Goal: Information Seeking & Learning: Find specific page/section

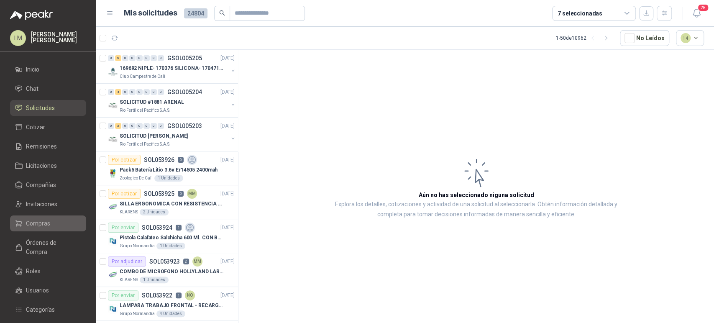
click at [37, 222] on span "Compras" at bounding box center [38, 223] width 24 height 9
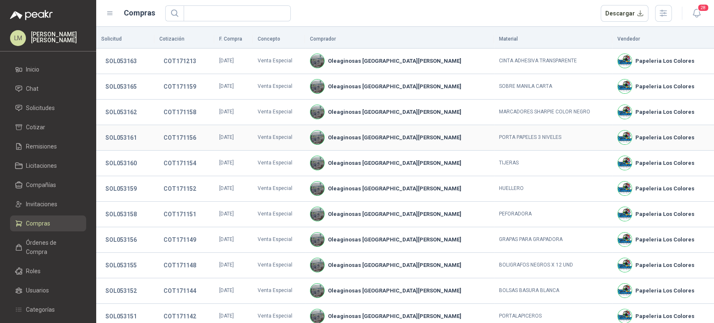
scroll to position [141, 0]
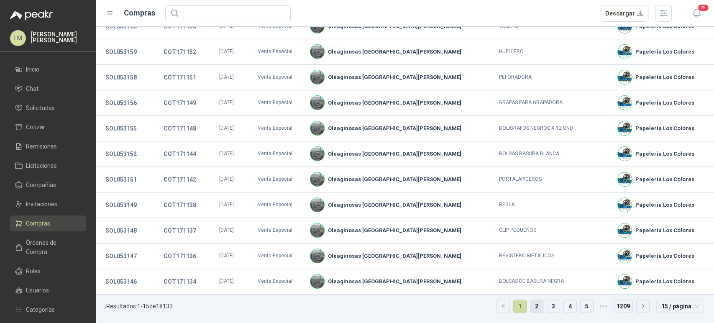
click at [531, 301] on link "2" at bounding box center [536, 306] width 13 height 13
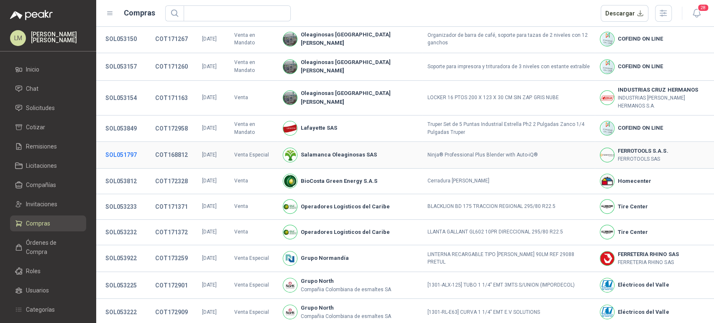
click at [117, 147] on button "SOL051797" at bounding box center [121, 154] width 40 height 15
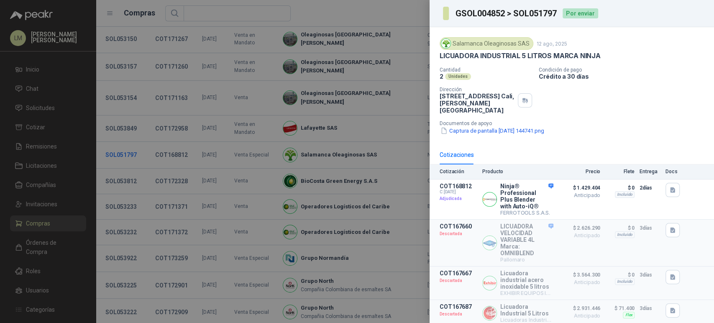
click at [117, 129] on div at bounding box center [357, 161] width 714 height 323
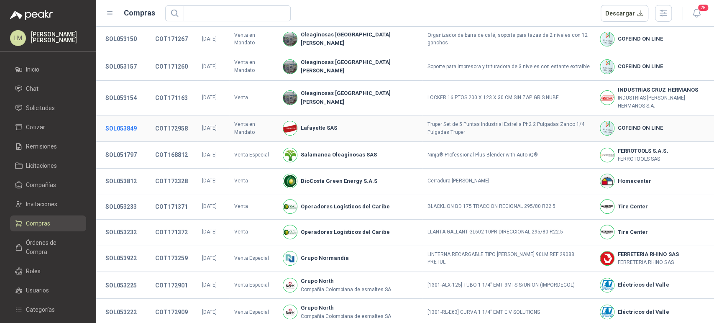
click at [121, 121] on button "SOL053849" at bounding box center [121, 128] width 40 height 15
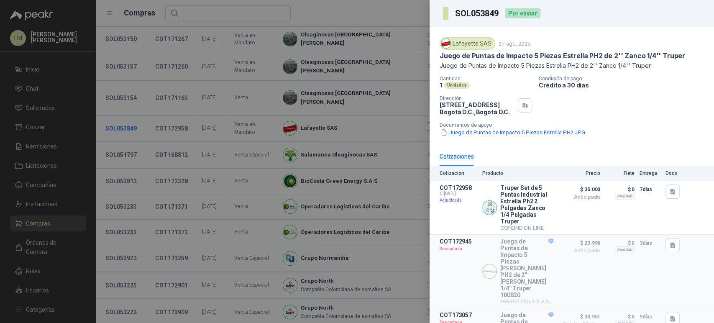
click at [121, 99] on div at bounding box center [357, 161] width 714 height 323
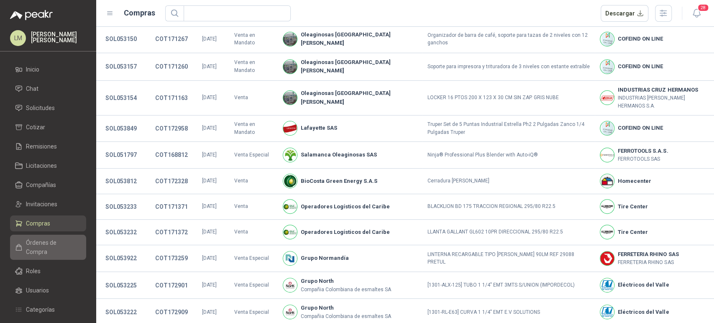
click at [44, 246] on span "Órdenes de Compra" at bounding box center [52, 247] width 52 height 18
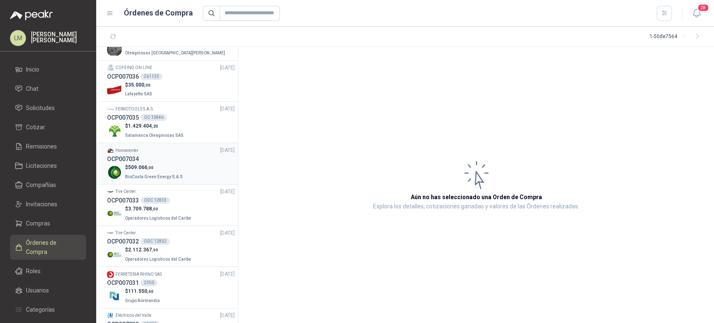
scroll to position [135, 0]
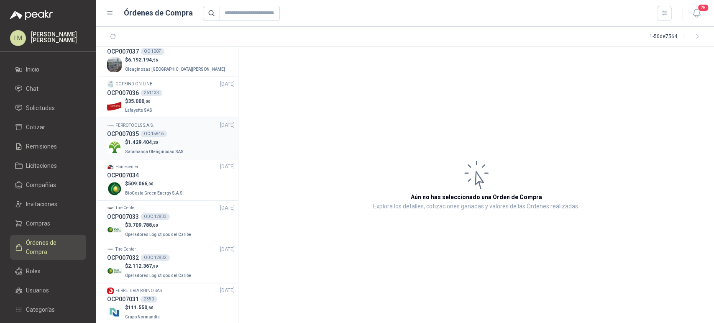
click at [157, 137] on div "OCP007035 OC 15846" at bounding box center [171, 133] width 128 height 9
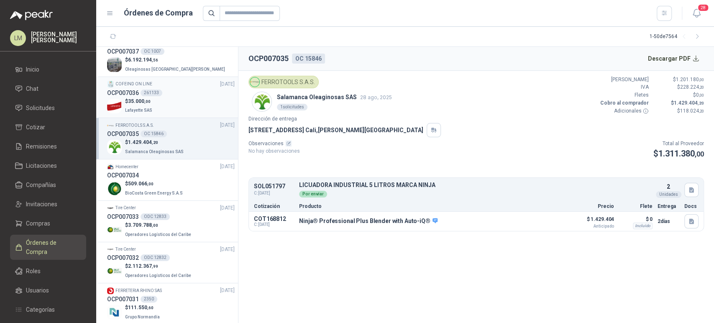
click at [165, 93] on div "OCP007036 261133" at bounding box center [171, 92] width 128 height 9
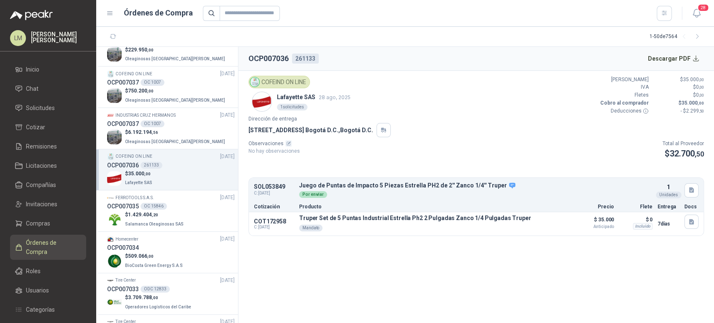
scroll to position [61, 0]
click at [157, 136] on span ",56" at bounding box center [155, 134] width 6 height 5
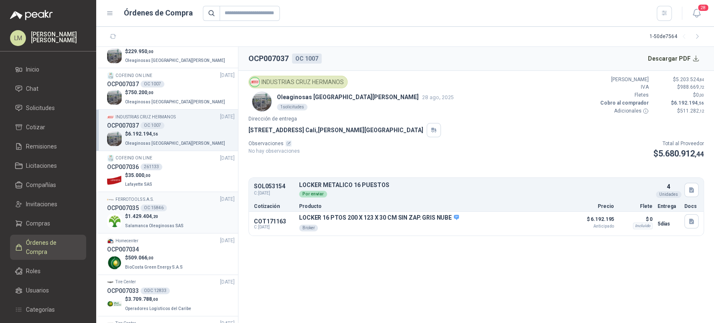
click at [143, 211] on div "OCP007035 OC 15846" at bounding box center [171, 207] width 128 height 9
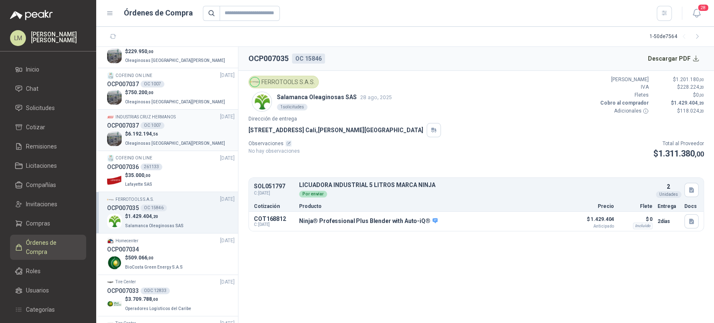
click at [167, 130] on p "$ 6.192.194 ,56" at bounding box center [176, 134] width 102 height 8
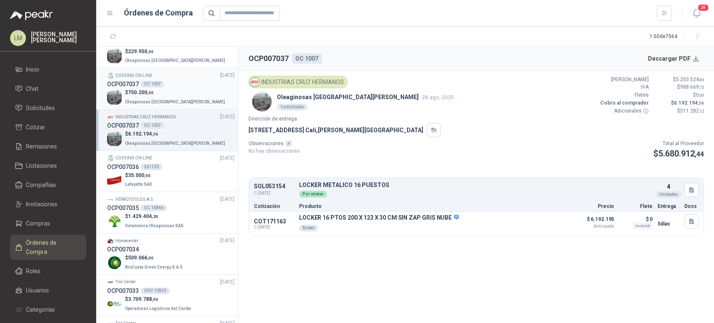
click at [167, 98] on p "Oleaginosas [GEOGRAPHIC_DATA][PERSON_NAME]" at bounding box center [176, 101] width 102 height 9
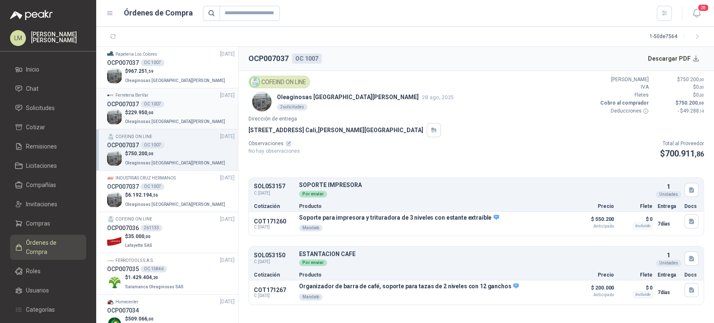
click at [155, 116] on p "Oleaginosas [GEOGRAPHIC_DATA][PERSON_NAME]" at bounding box center [176, 120] width 102 height 9
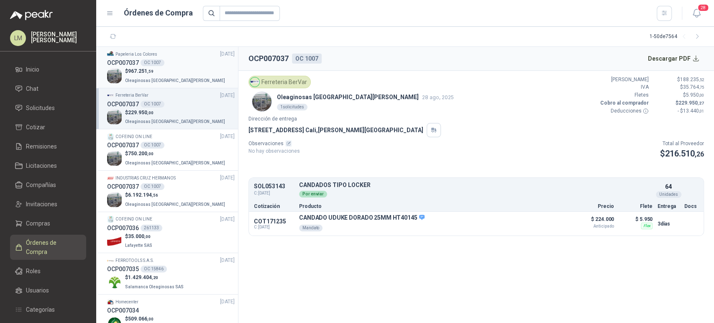
click at [160, 69] on p "$ 967.251 ,59" at bounding box center [176, 71] width 102 height 8
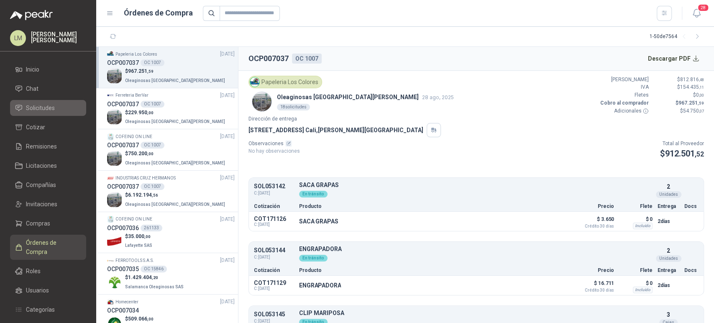
click at [33, 111] on span "Solicitudes" at bounding box center [40, 107] width 29 height 9
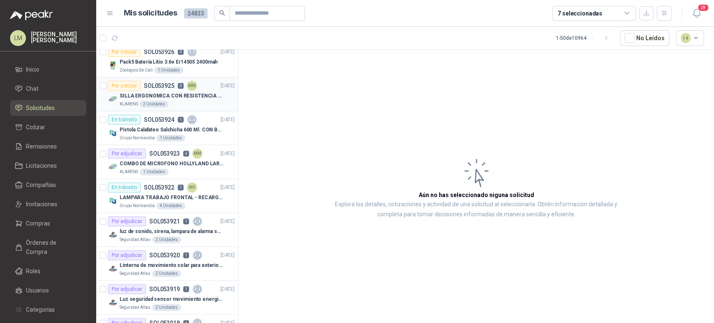
scroll to position [256, 0]
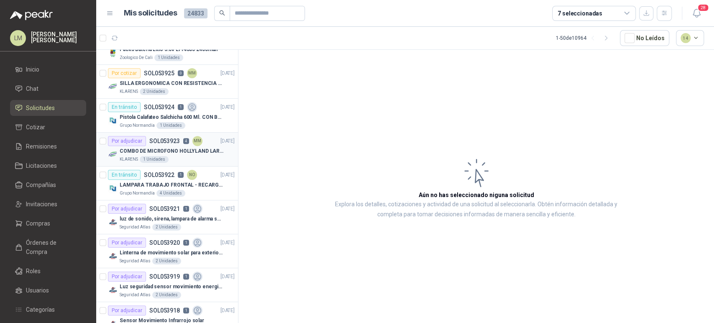
click at [161, 146] on div "COMBO DE MICROFONO HOLLYLAND LARK M2" at bounding box center [177, 151] width 115 height 10
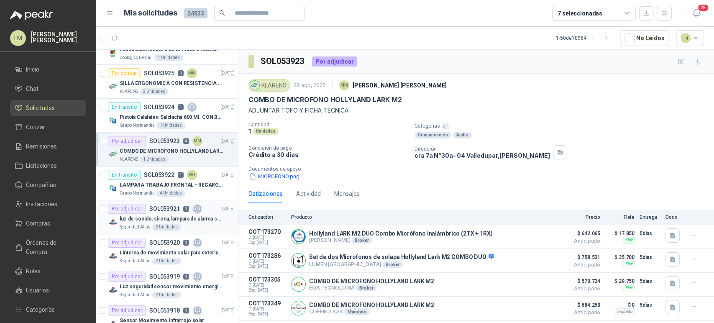
click at [162, 228] on div "2 Unidades" at bounding box center [166, 227] width 29 height 7
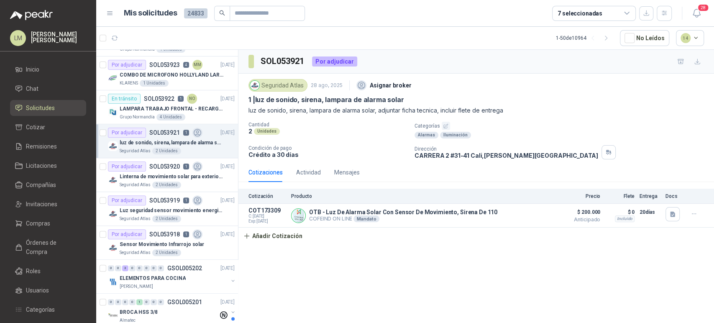
scroll to position [334, 0]
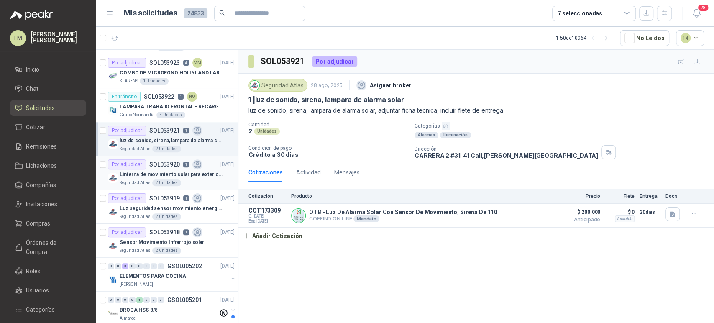
click at [175, 176] on p "Linterna de movimiento solar para exteriores con 77 leds" at bounding box center [172, 175] width 104 height 8
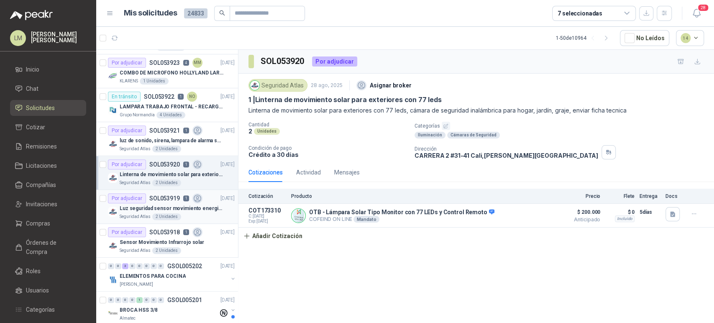
click at [174, 205] on p "Luz seguridad sensor movimiento energia solar" at bounding box center [172, 209] width 104 height 8
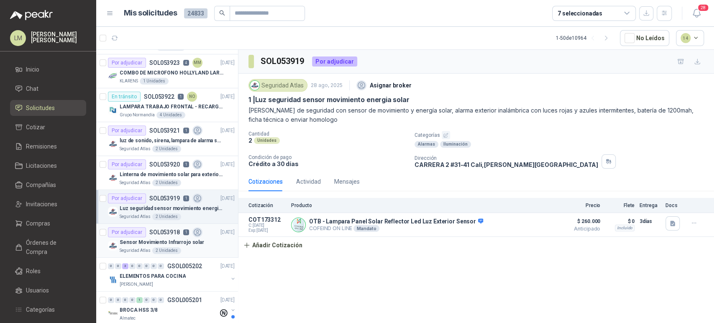
click at [172, 235] on div "Por adjudicar SOL053918 1" at bounding box center [155, 232] width 95 height 10
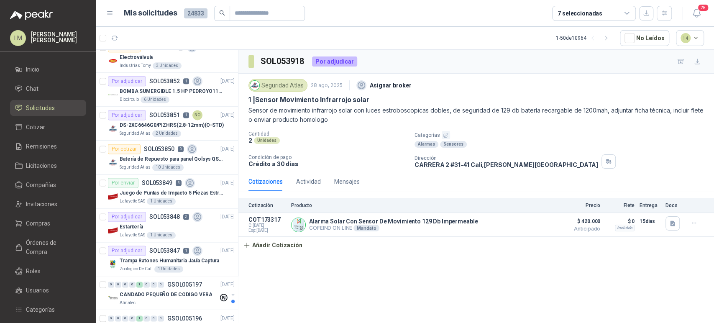
scroll to position [756, 0]
click at [164, 121] on p "DS-2XC6646G0/PIZHRS(2.8-12mm)(O-STD)" at bounding box center [172, 125] width 104 height 8
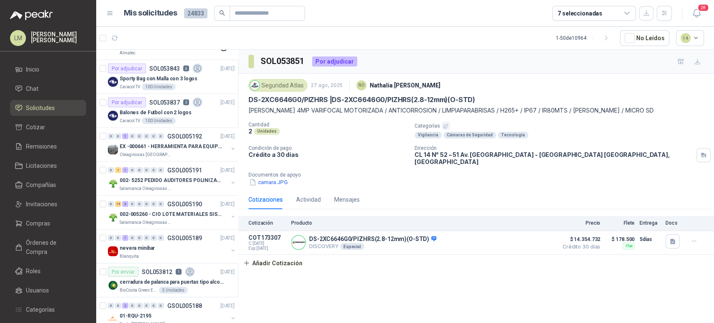
scroll to position [1074, 0]
click at [160, 151] on p "Oleaginosas [GEOGRAPHIC_DATA][PERSON_NAME]" at bounding box center [146, 154] width 53 height 7
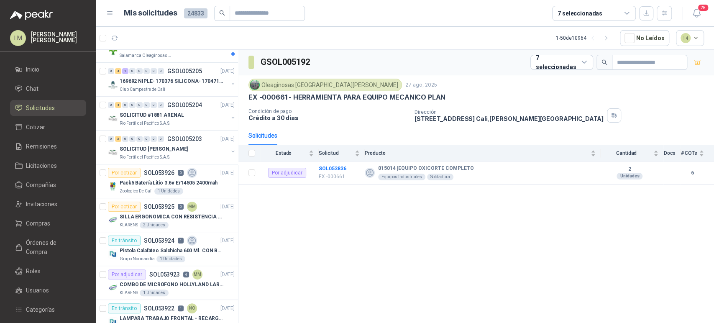
scroll to position [0, 0]
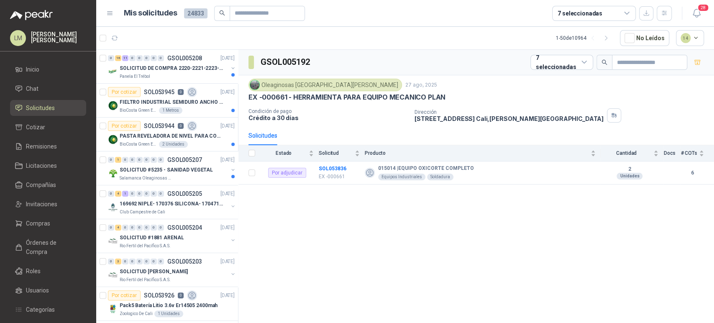
click at [590, 13] on div "7 seleccionadas" at bounding box center [580, 13] width 45 height 9
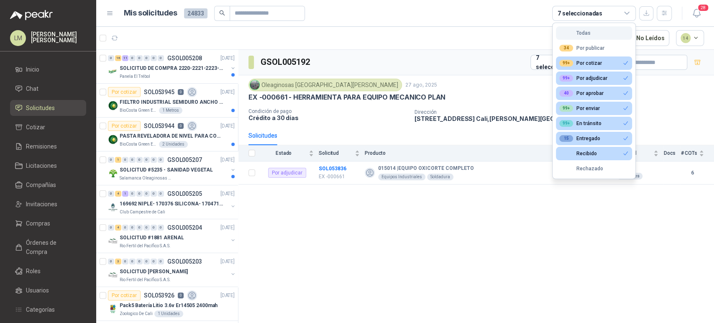
click at [578, 31] on div "Todas" at bounding box center [574, 33] width 31 height 6
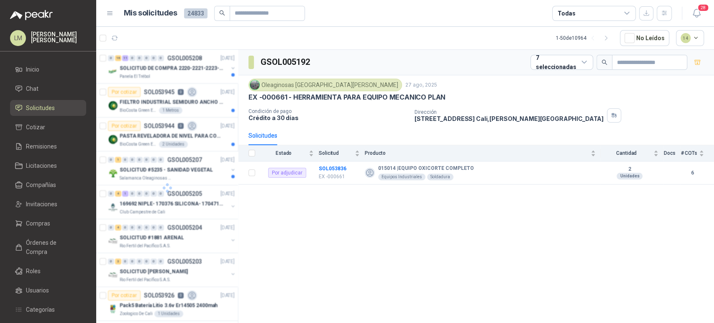
click at [582, 17] on div "Todas" at bounding box center [594, 13] width 84 height 15
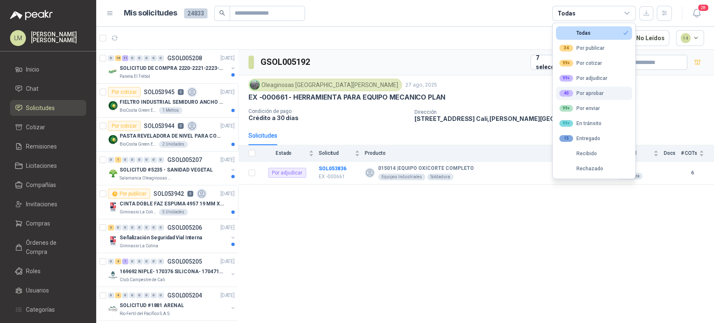
click at [576, 90] on div "40 Por aprobar" at bounding box center [581, 93] width 44 height 7
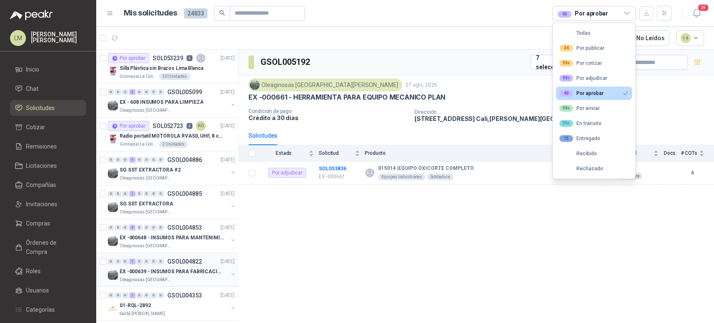
scroll to position [0, 0]
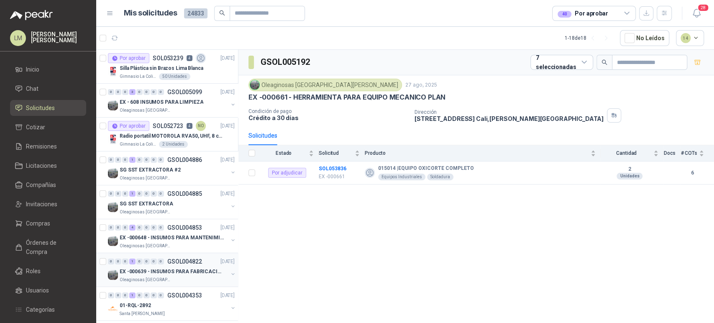
click at [163, 270] on p "EX -000639 - INSUMOS PARA FABRICACION DE [PERSON_NAME]" at bounding box center [172, 272] width 104 height 8
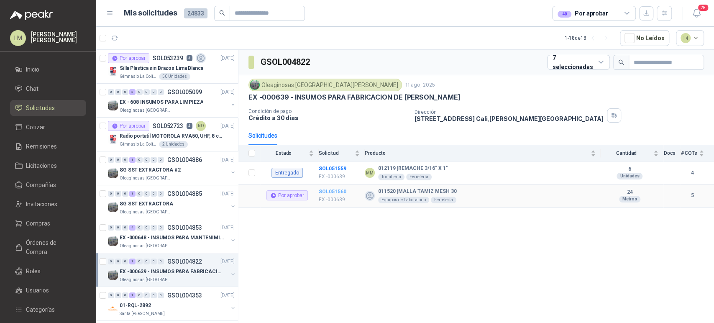
click at [325, 191] on b "SOL051560" at bounding box center [333, 192] width 28 height 6
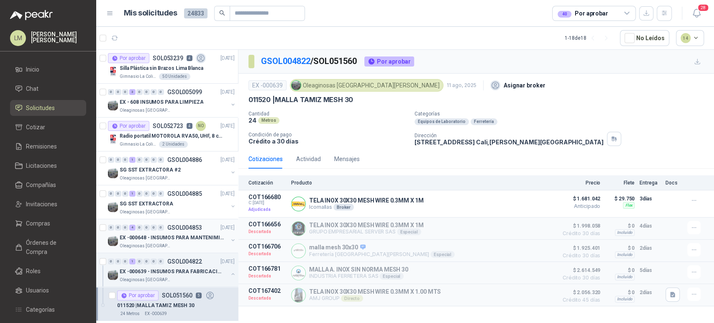
click at [230, 240] on button "button" at bounding box center [233, 240] width 7 height 7
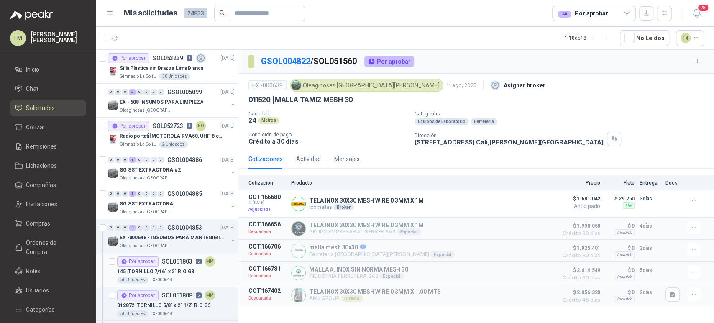
click at [158, 277] on p "EX -000648" at bounding box center [161, 279] width 22 height 7
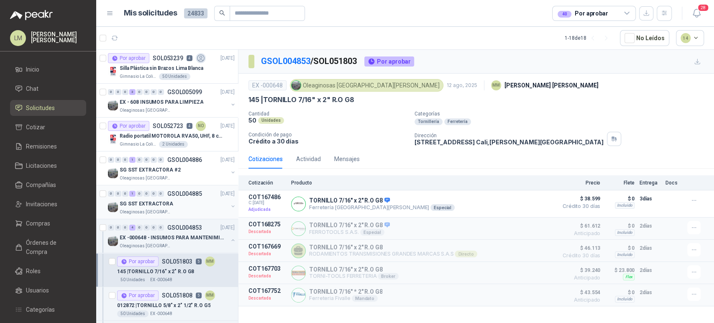
click at [230, 206] on button "button" at bounding box center [233, 206] width 7 height 7
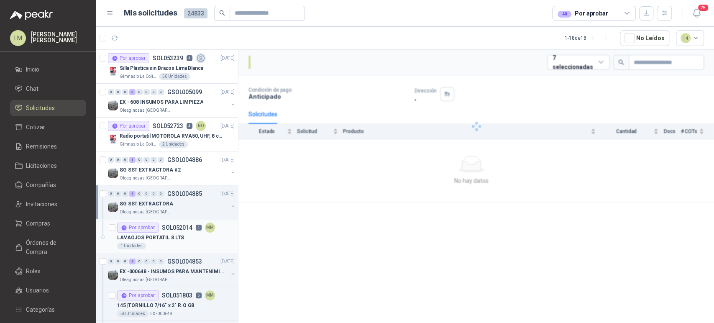
click at [168, 229] on p "SOL052014" at bounding box center [177, 228] width 31 height 6
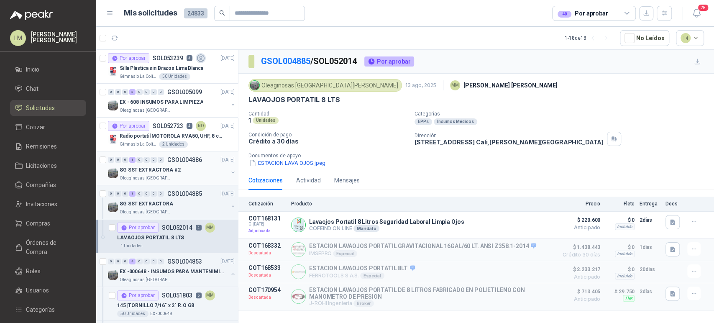
click at [230, 172] on button "button" at bounding box center [233, 172] width 7 height 7
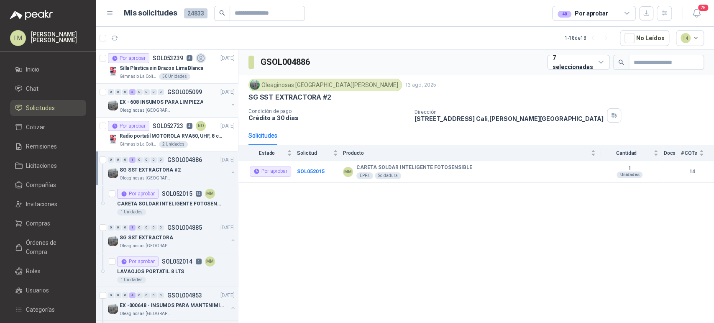
click at [230, 104] on button "button" at bounding box center [233, 104] width 7 height 7
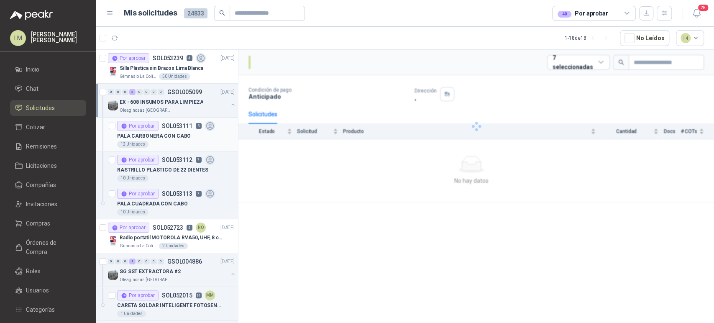
click at [184, 131] on div "PALA CARBONERA CON CABO" at bounding box center [176, 136] width 118 height 10
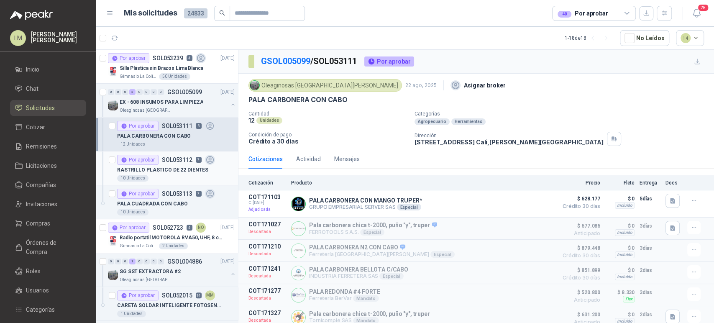
click at [161, 164] on div "Por aprobar SOL053112 7" at bounding box center [166, 160] width 98 height 10
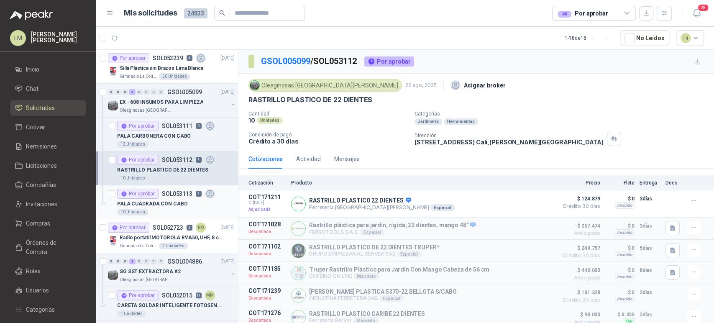
click at [174, 197] on div "Por aprobar SOL053113 7" at bounding box center [166, 194] width 98 height 10
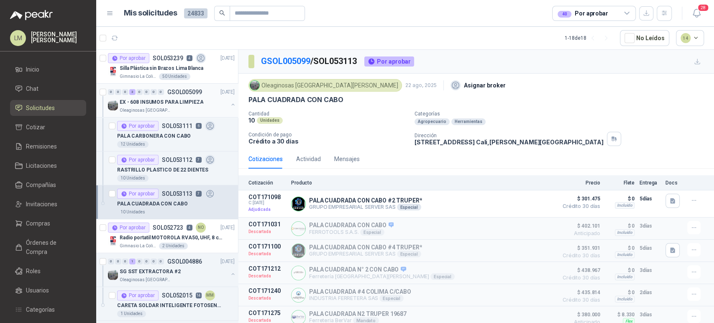
click at [230, 104] on button "button" at bounding box center [233, 104] width 7 height 7
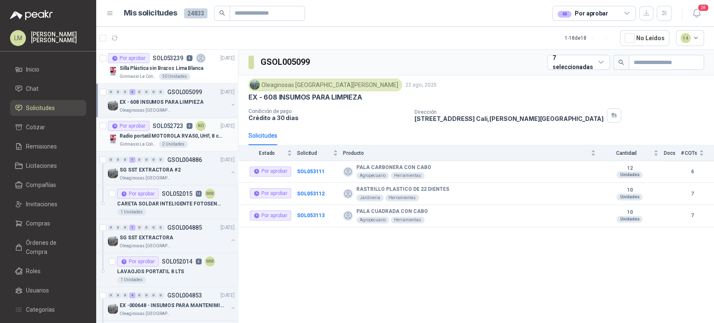
click at [177, 123] on p "SOL052723" at bounding box center [168, 126] width 31 height 6
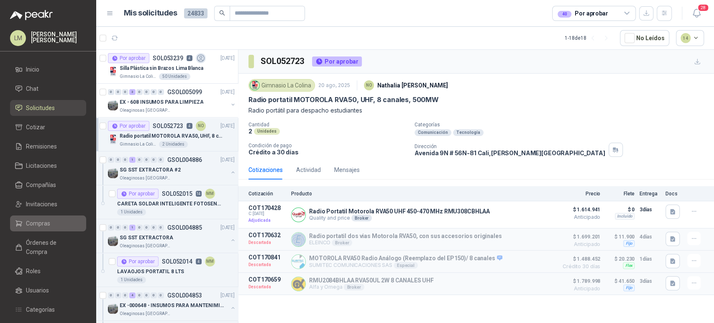
click at [36, 227] on span "Compras" at bounding box center [38, 223] width 24 height 9
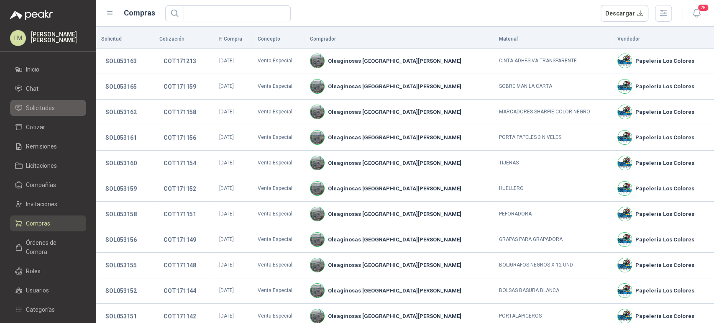
click at [38, 106] on span "Solicitudes" at bounding box center [40, 107] width 29 height 9
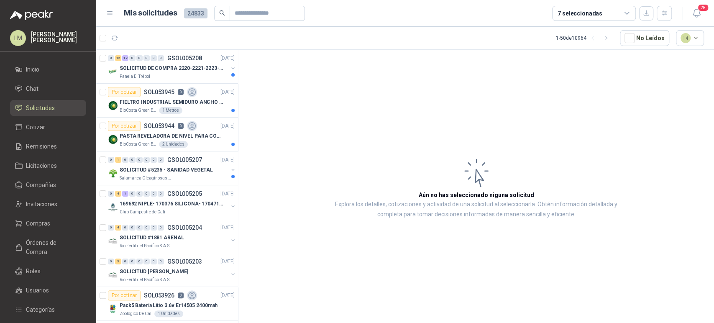
click at [588, 14] on div "7 seleccionadas" at bounding box center [580, 13] width 45 height 9
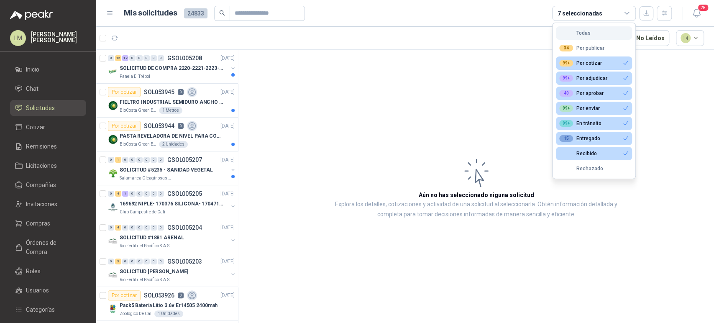
click at [582, 38] on button "Todas" at bounding box center [594, 32] width 76 height 13
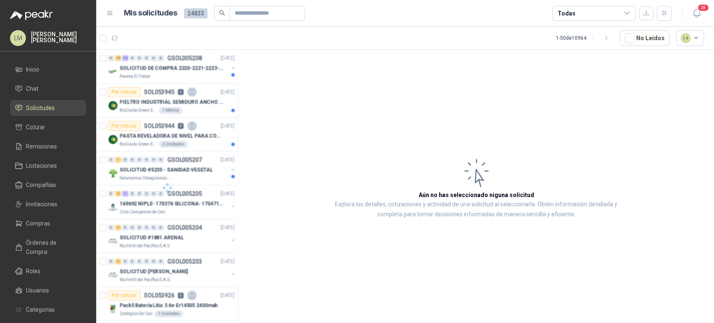
click at [582, 9] on div "Todas" at bounding box center [594, 13] width 84 height 15
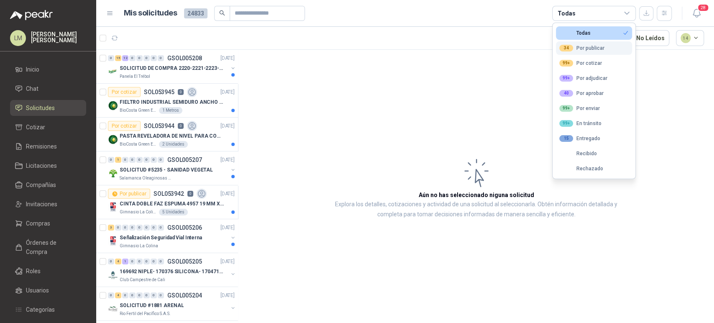
click at [578, 46] on div "34 Por publicar" at bounding box center [581, 48] width 45 height 7
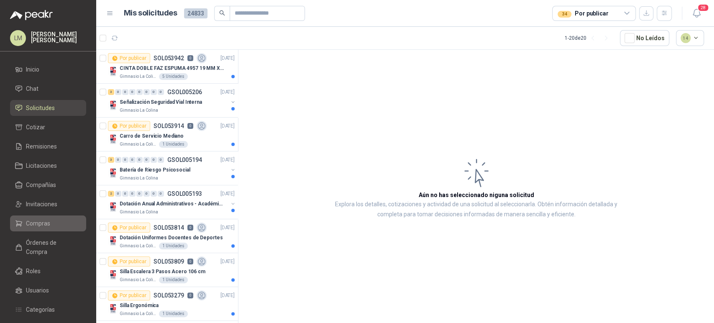
click at [36, 223] on span "Compras" at bounding box center [38, 223] width 24 height 9
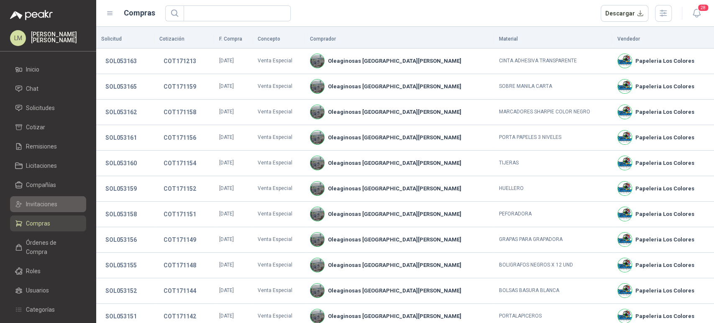
click at [48, 203] on span "Invitaciones" at bounding box center [41, 204] width 31 height 9
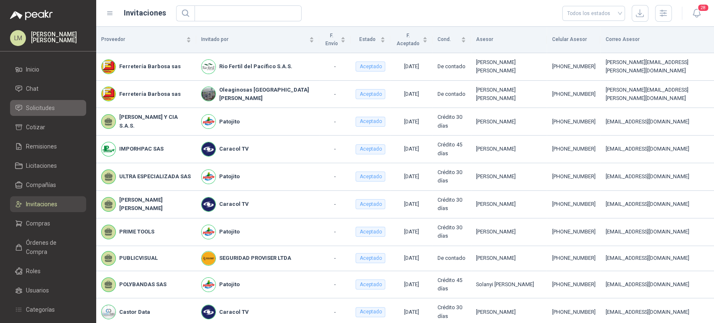
click at [49, 113] on link "Solicitudes" at bounding box center [48, 108] width 76 height 16
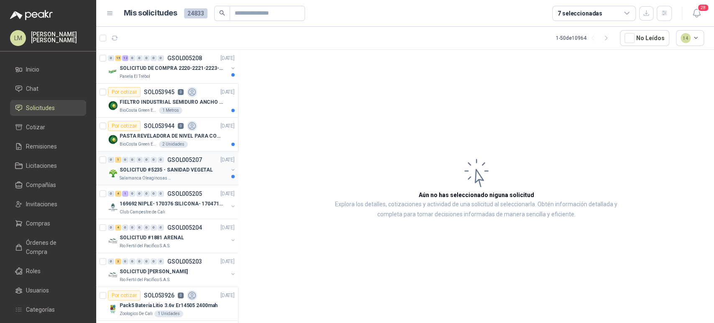
click at [230, 169] on button "button" at bounding box center [233, 169] width 7 height 7
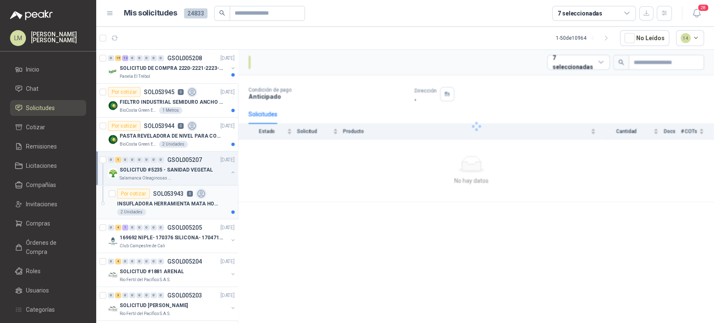
click at [177, 193] on p "SOL053943" at bounding box center [168, 194] width 31 height 6
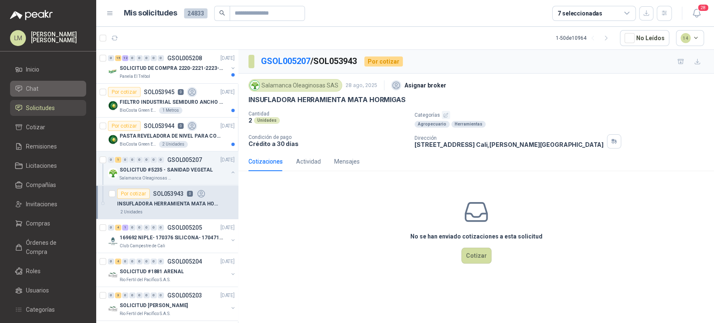
click at [26, 96] on link "Chat" at bounding box center [48, 89] width 76 height 16
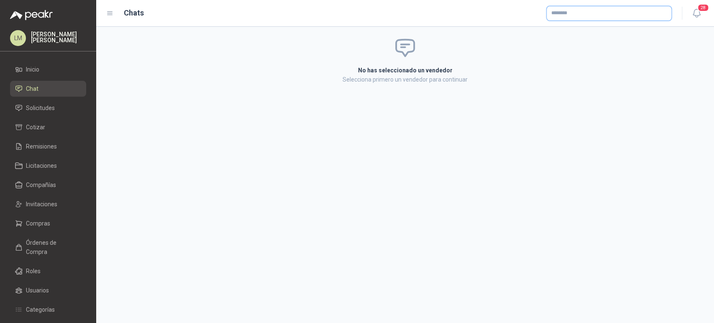
click at [576, 12] on input "text" at bounding box center [609, 13] width 125 height 14
type input "**********"
click at [585, 37] on span "[PERSON_NAME] [PERSON_NAME] -" at bounding box center [600, 36] width 68 height 4
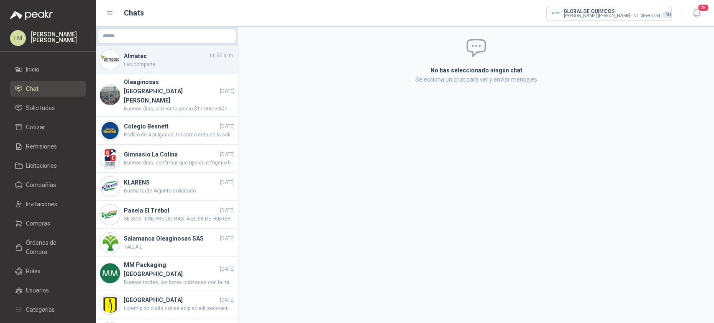
click at [163, 57] on h4 "Almatec" at bounding box center [166, 55] width 84 height 9
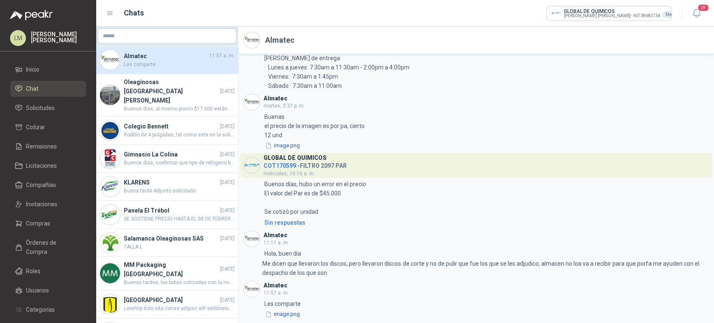
scroll to position [408, 0]
click at [288, 313] on button "image.png" at bounding box center [282, 314] width 36 height 9
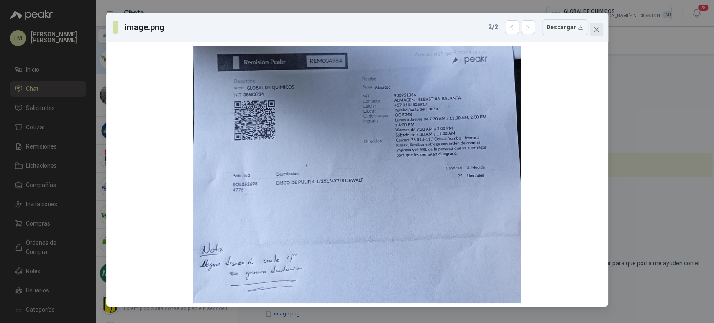
click at [596, 29] on icon "close" at bounding box center [596, 29] width 5 height 5
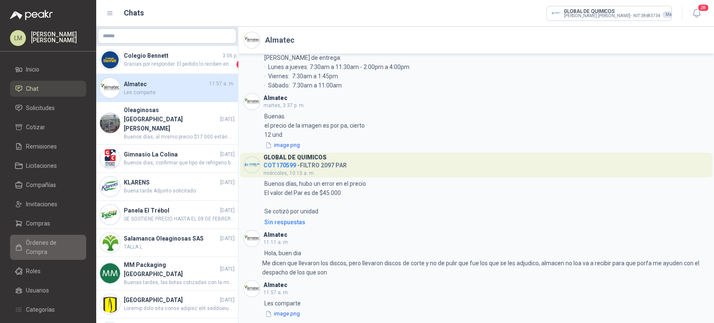
click at [44, 244] on span "Órdenes de Compra" at bounding box center [52, 247] width 52 height 18
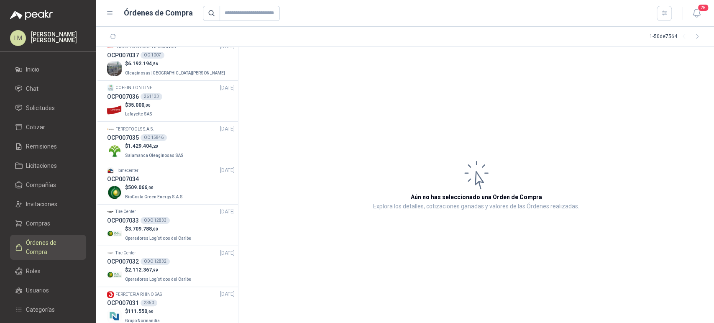
scroll to position [167, 0]
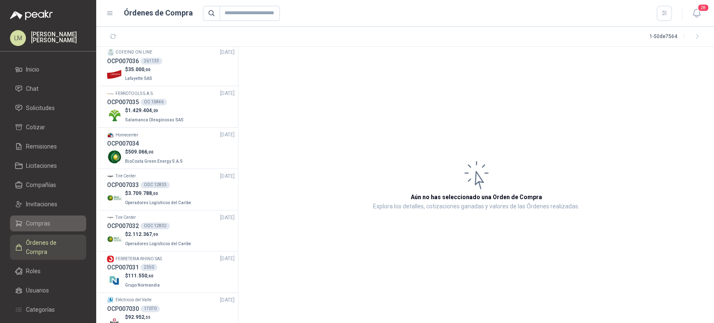
click at [42, 224] on span "Compras" at bounding box center [38, 223] width 24 height 9
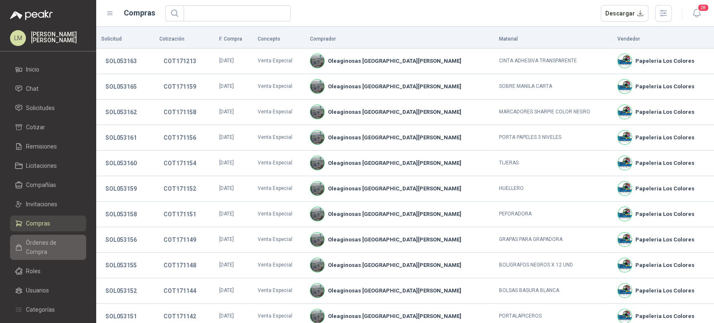
click at [39, 241] on span "Órdenes de Compra" at bounding box center [52, 247] width 52 height 18
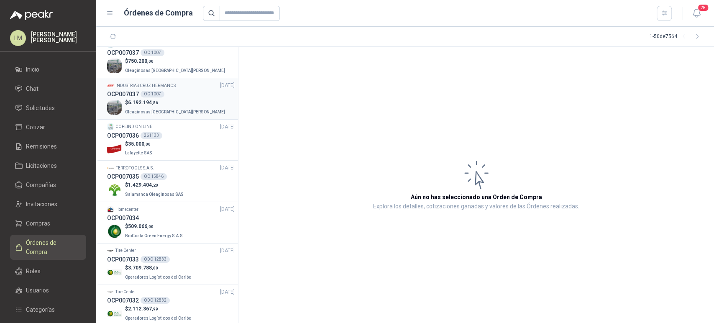
scroll to position [93, 0]
click at [145, 210] on div "Homecenter [DATE]" at bounding box center [171, 209] width 128 height 8
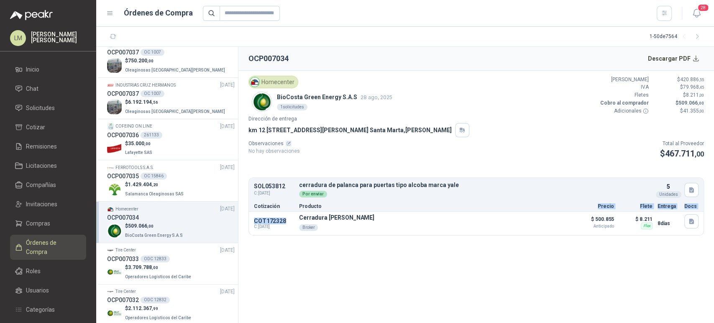
drag, startPoint x: 294, startPoint y: 223, endPoint x: 385, endPoint y: 210, distance: 91.8
click at [385, 210] on div "SOL053812 C: [DATE] cerradura [PERSON_NAME] para puertas tipo alcoba marca yale…" at bounding box center [476, 206] width 456 height 58
click at [385, 210] on div "Cotización Producto Precio Flete Entrega Docs" at bounding box center [476, 205] width 455 height 11
drag, startPoint x: 297, startPoint y: 216, endPoint x: 411, endPoint y: 215, distance: 114.6
click at [411, 215] on div "COT172328 C: [DATE] Cerradura Manija Satín Alcoba Austin Yale Broker Detalles $…" at bounding box center [476, 223] width 455 height 23
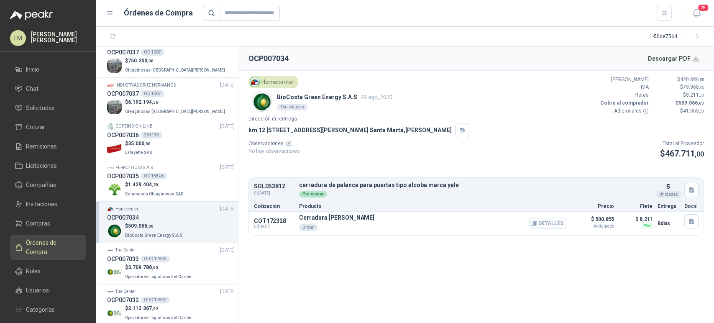
copy p "Cerradura [PERSON_NAME]"
click at [39, 90] on li "Chat" at bounding box center [48, 88] width 66 height 9
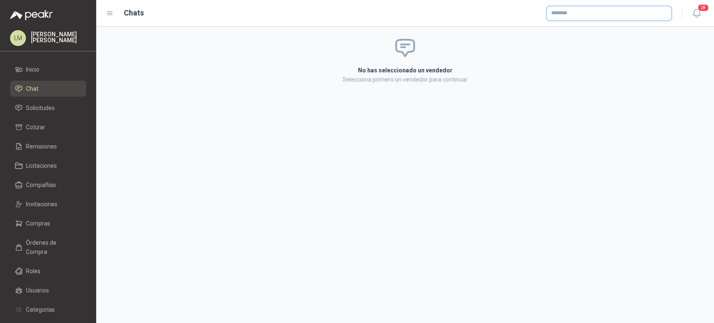
click at [562, 13] on input "text" at bounding box center [609, 13] width 125 height 14
type input "******"
click at [577, 34] on span "[PERSON_NAME] V Y CIA S,.A. [PERSON_NAME] S.A. -" at bounding box center [615, 36] width 99 height 4
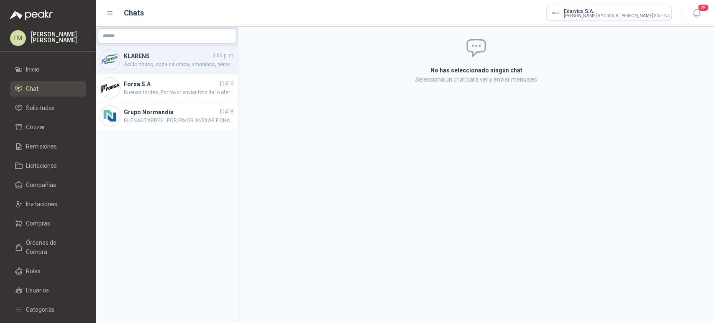
click at [180, 62] on span "Ácido nitrico, soda cáustica, amoniaco, peroxido, hipoclorito" at bounding box center [179, 65] width 111 height 8
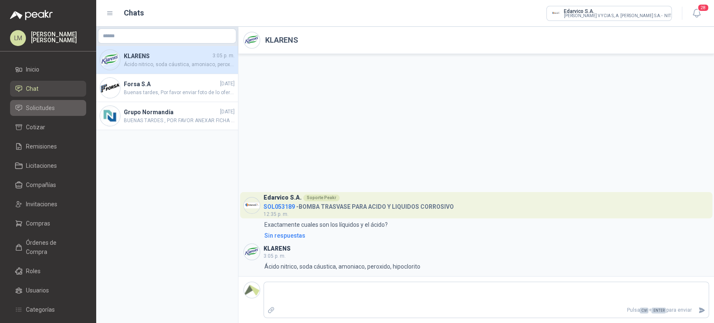
click at [38, 110] on span "Solicitudes" at bounding box center [40, 107] width 29 height 9
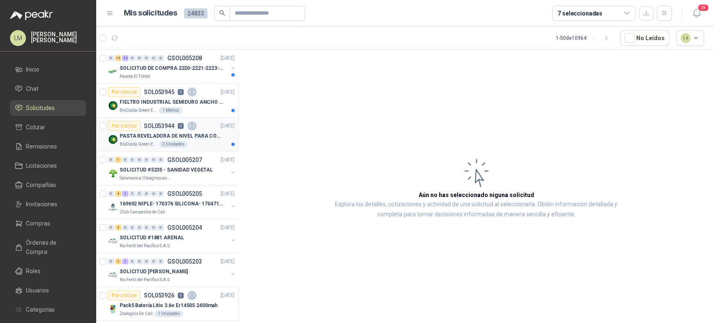
click at [148, 140] on div "PASTA REVELADORA DE NIVEL PARA COMBUSTIBLES/ACEITES DE COLOR ROSADA marca kolor…" at bounding box center [177, 136] width 115 height 10
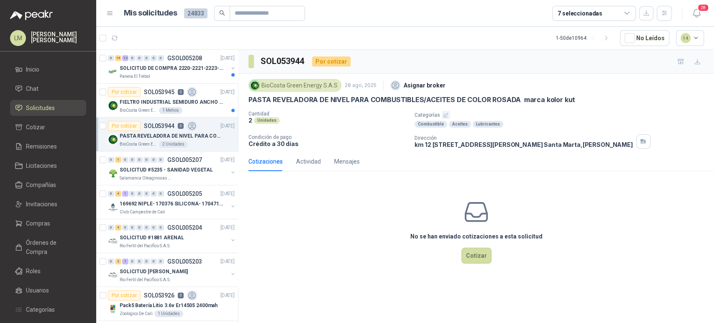
click at [444, 115] on icon "button" at bounding box center [445, 115] width 5 height 5
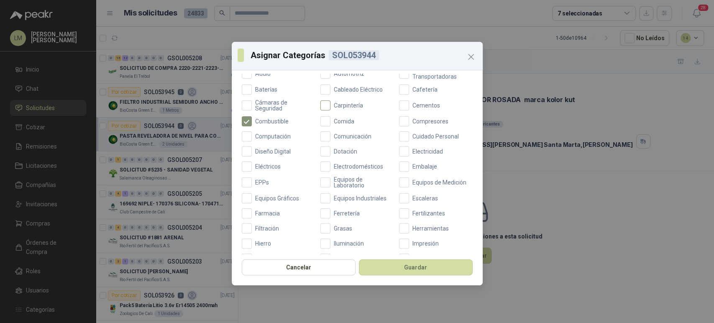
scroll to position [106, 0]
click at [330, 211] on span "Ferretería" at bounding box center [346, 213] width 33 height 6
click at [376, 260] on button "Guardar" at bounding box center [416, 267] width 114 height 16
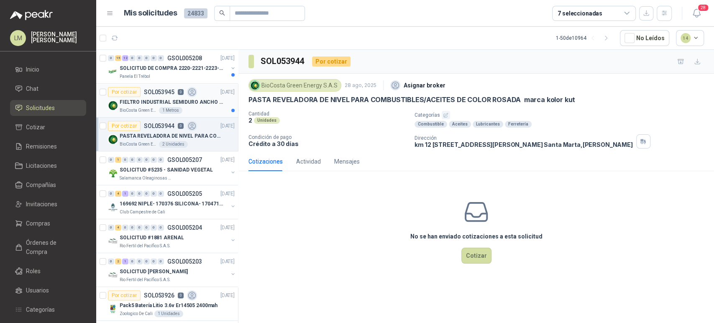
click at [171, 103] on p "FIELTRO INDUSTRIAL SEMIDURO ANCHO 25 MM" at bounding box center [172, 102] width 104 height 8
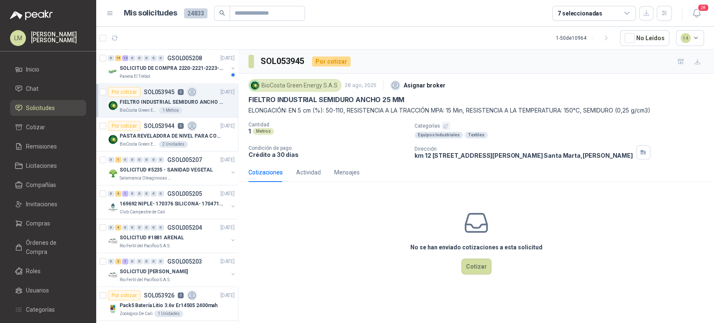
click at [445, 124] on icon "button" at bounding box center [445, 125] width 5 height 5
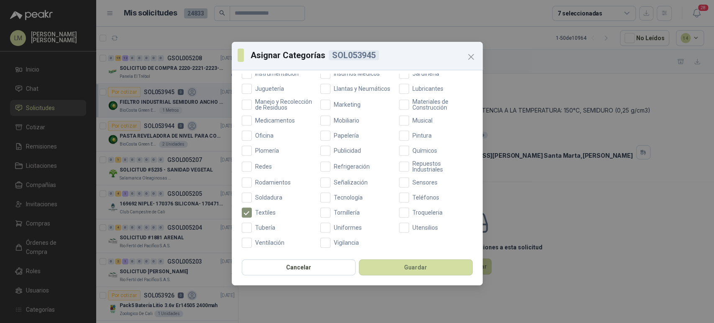
scroll to position [298, 0]
click at [410, 173] on div "Aceites Acero Agropecuario Aires Acondicionados Alambres Alarmas Armamento Artí…" at bounding box center [357, 42] width 231 height 412
click at [414, 166] on span "Repuestos Industriales" at bounding box center [441, 167] width 64 height 12
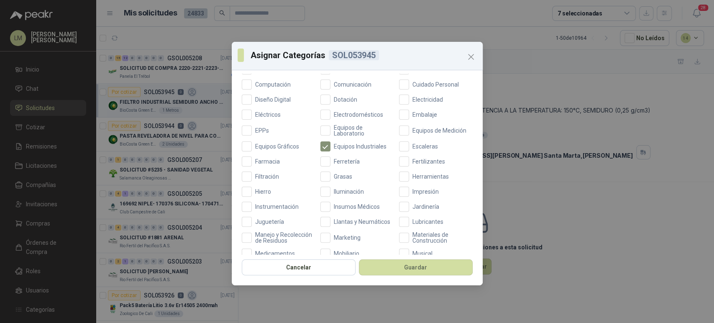
scroll to position [157, 0]
click at [337, 160] on span "Ferretería" at bounding box center [346, 162] width 33 height 6
click at [409, 271] on button "Guardar" at bounding box center [416, 267] width 114 height 16
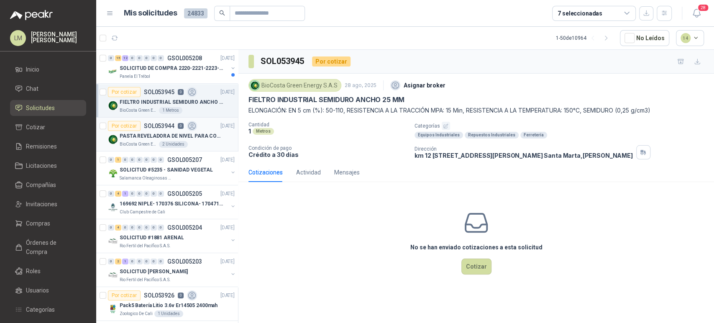
click at [145, 134] on p "PASTA REVELADORA DE NIVEL PARA COMBUSTIBLES/ACEITES DE COLOR ROSADA marca kolor…" at bounding box center [172, 136] width 104 height 8
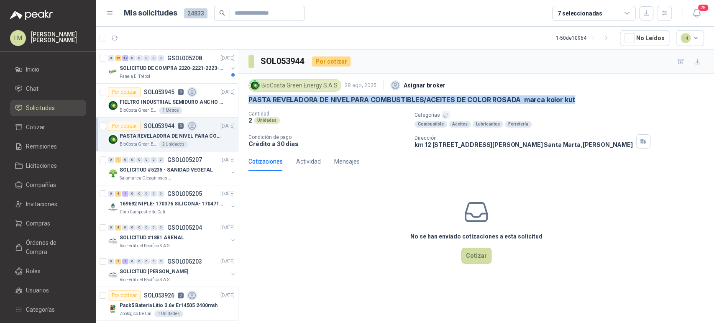
drag, startPoint x: 248, startPoint y: 97, endPoint x: 576, endPoint y: 104, distance: 328.0
click at [576, 104] on div "BioCosta Green Energy S.A.S 28 ago, 2025 Asignar broker PASTA REVELADORA DE NIV…" at bounding box center [476, 113] width 456 height 72
copy p "PASTA REVELADORA DE NIVEL PARA COMBUSTIBLES/ACEITES DE COLOR ROSADA marca kolor…"
click at [27, 220] on span "Compras" at bounding box center [38, 223] width 24 height 9
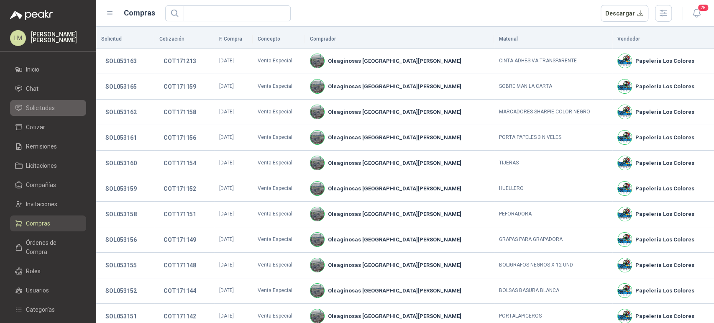
click at [43, 112] on span "Solicitudes" at bounding box center [40, 107] width 29 height 9
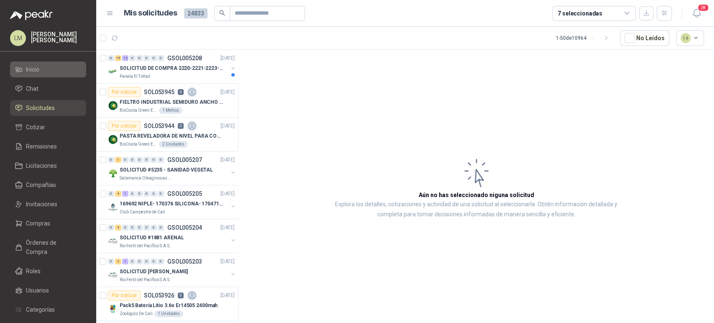
click at [45, 66] on li "Inicio" at bounding box center [48, 69] width 66 height 9
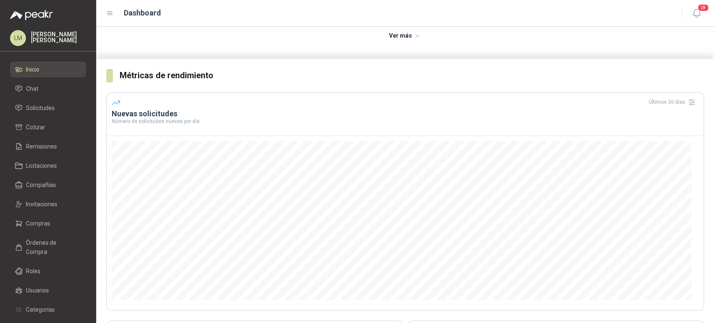
scroll to position [117, 0]
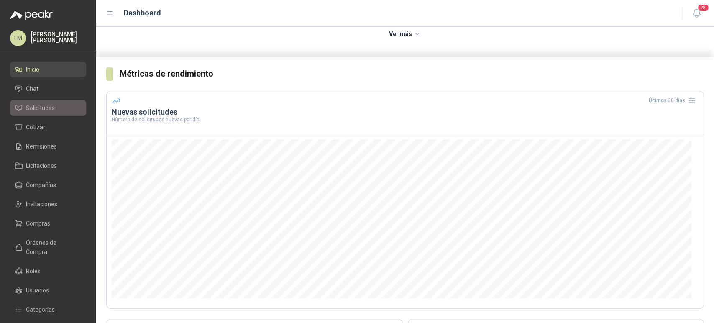
click at [47, 107] on span "Solicitudes" at bounding box center [40, 107] width 29 height 9
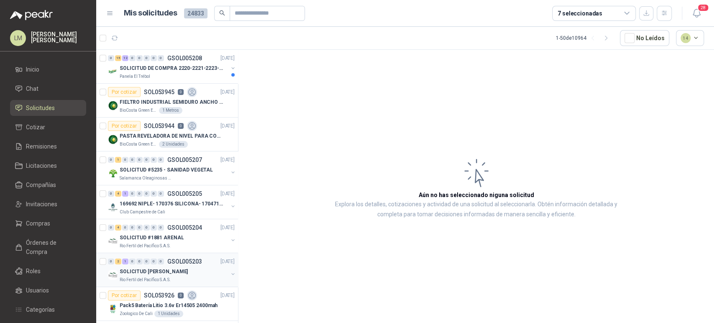
click at [176, 274] on p "SOLICITUD [PERSON_NAME]" at bounding box center [154, 272] width 68 height 8
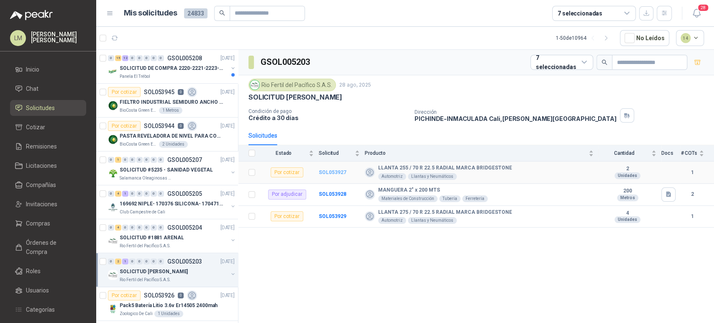
click at [334, 170] on b "SOL053927" at bounding box center [333, 172] width 28 height 6
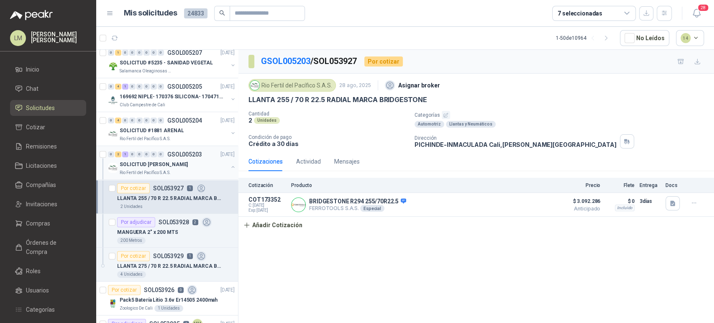
scroll to position [108, 0]
click at [171, 255] on p "SOL053929" at bounding box center [168, 256] width 31 height 6
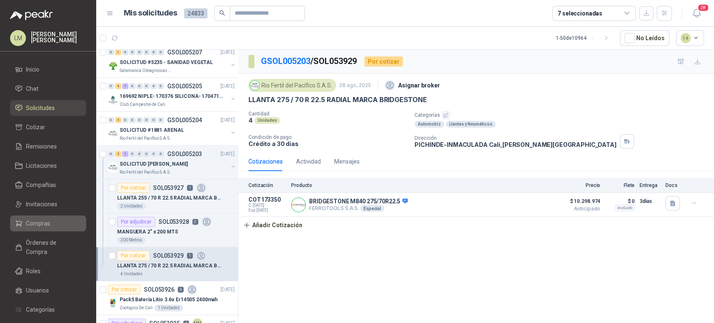
click at [26, 227] on span "Compras" at bounding box center [38, 223] width 24 height 9
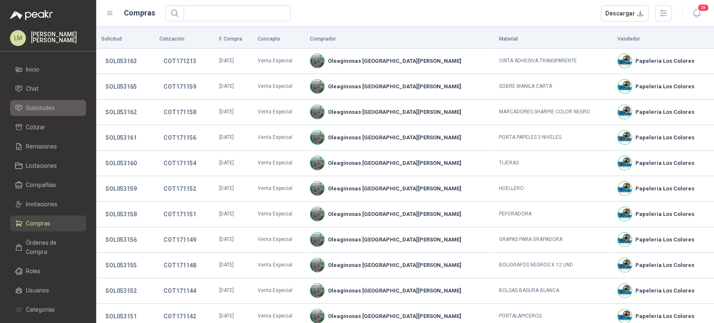
click at [44, 110] on span "Solicitudes" at bounding box center [40, 107] width 29 height 9
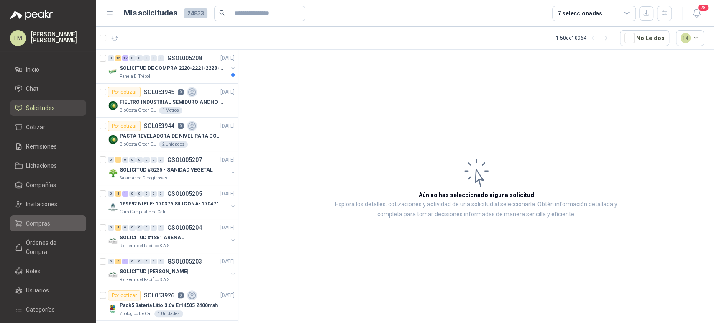
click at [43, 220] on span "Compras" at bounding box center [38, 223] width 24 height 9
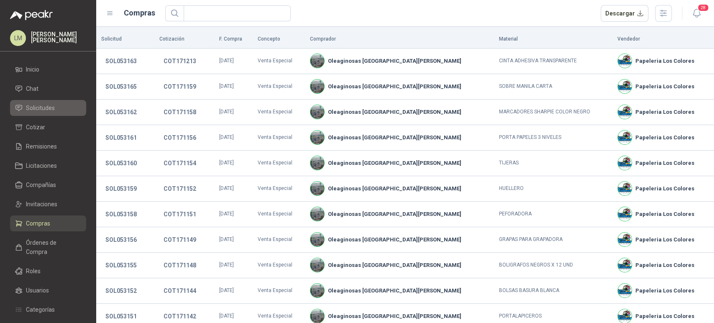
click at [46, 108] on span "Solicitudes" at bounding box center [40, 107] width 29 height 9
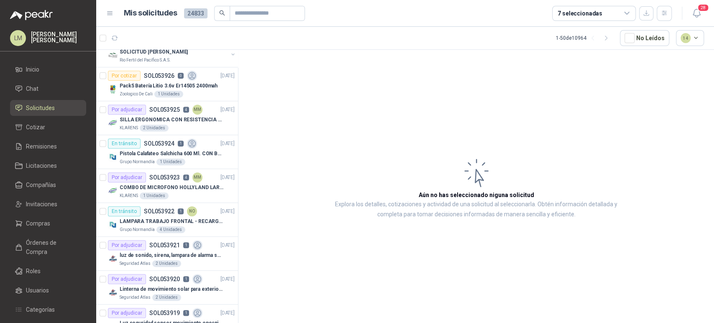
scroll to position [224, 0]
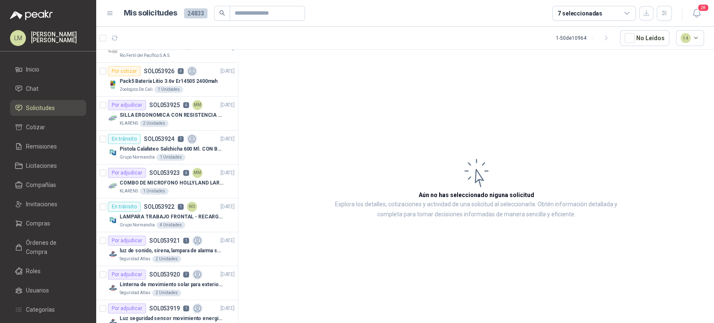
click at [186, 106] on p "4" at bounding box center [186, 105] width 6 height 6
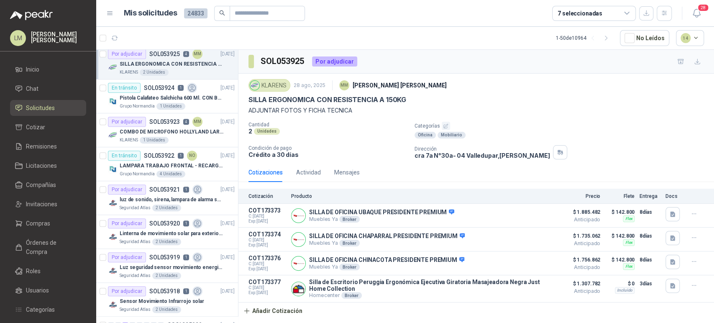
scroll to position [287, 0]
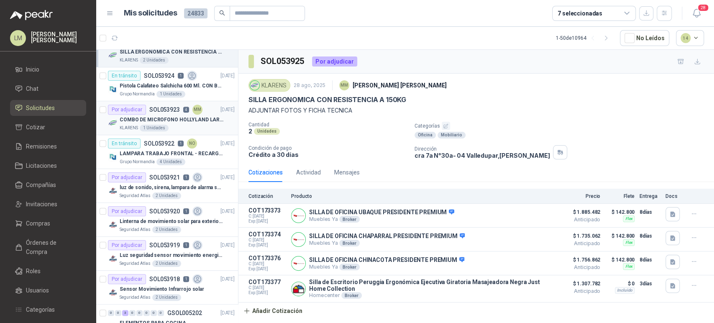
click at [172, 116] on p "COMBO DE MICROFONO HOLLYLAND LARK M2" at bounding box center [172, 120] width 104 height 8
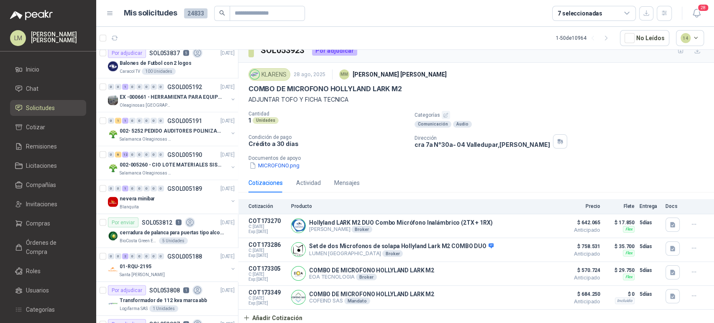
scroll to position [1129, 0]
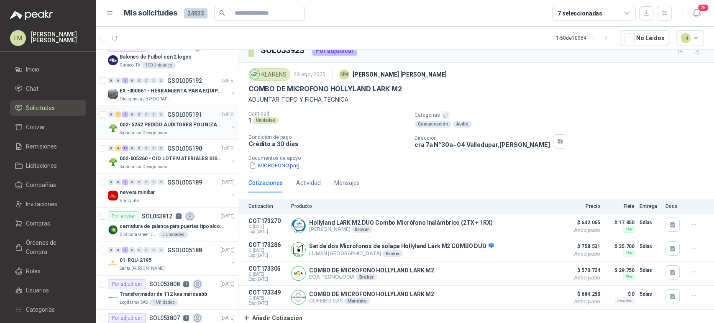
click at [230, 124] on button "button" at bounding box center [233, 127] width 7 height 7
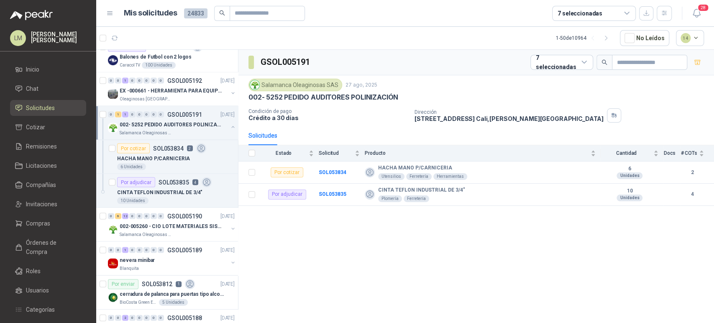
click at [230, 124] on button "button" at bounding box center [233, 127] width 7 height 7
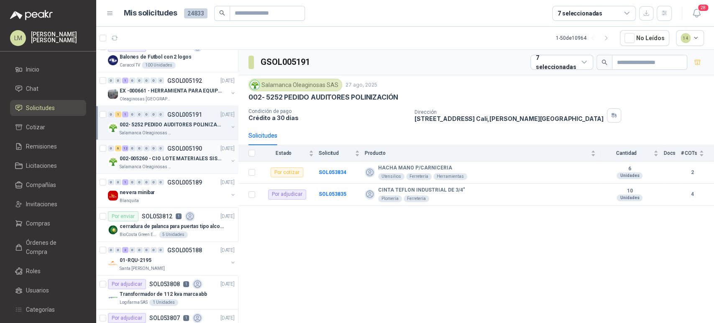
click at [137, 158] on p "002-005260 - CIO LOTE MATERIALES SISTEMA HIDRAULIC" at bounding box center [172, 159] width 104 height 8
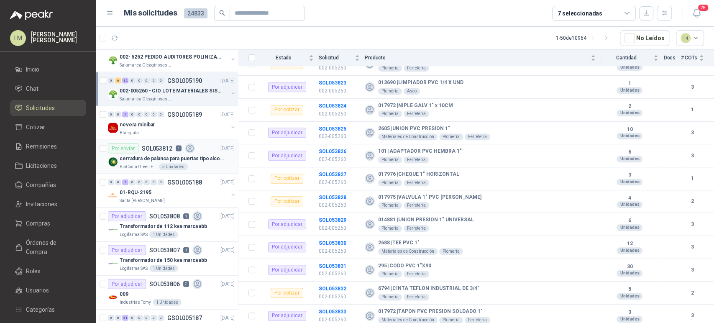
scroll to position [1198, 0]
click at [586, 18] on div "7 seleccionadas" at bounding box center [594, 13] width 84 height 15
click at [479, 33] on article "1 - 50 de 10964 No Leídos 14" at bounding box center [405, 38] width 618 height 23
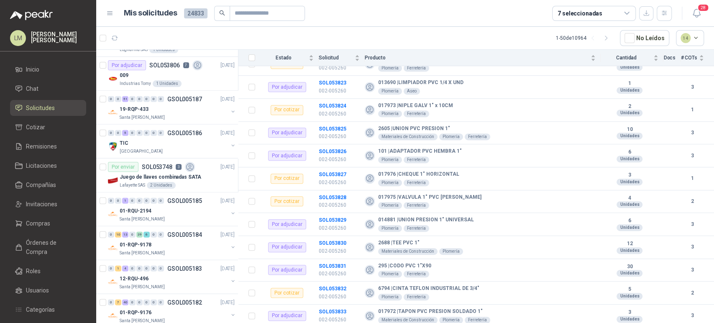
scroll to position [1433, 0]
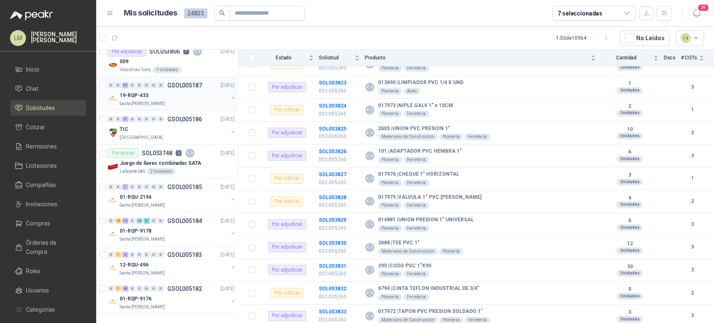
click at [157, 100] on p "Santa [PERSON_NAME]" at bounding box center [142, 103] width 45 height 7
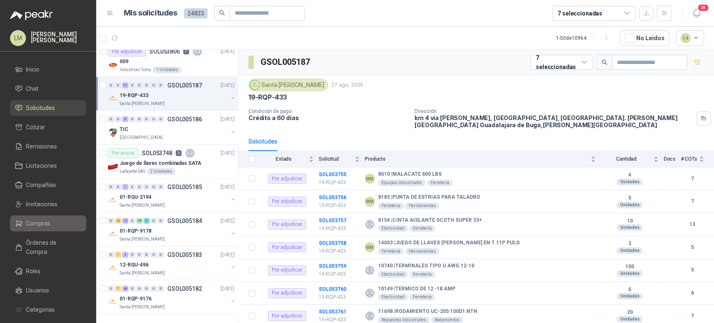
click at [38, 220] on span "Compras" at bounding box center [38, 223] width 24 height 9
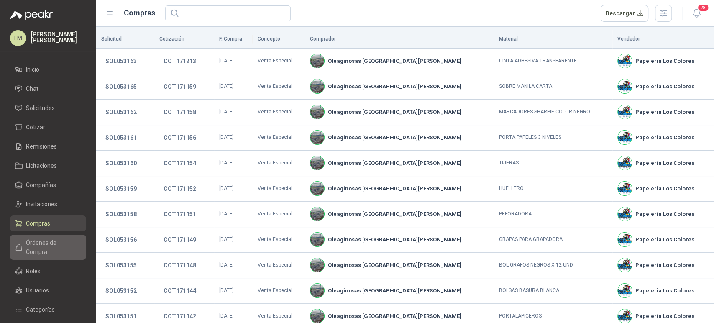
click at [39, 242] on span "Órdenes de Compra" at bounding box center [52, 247] width 52 height 18
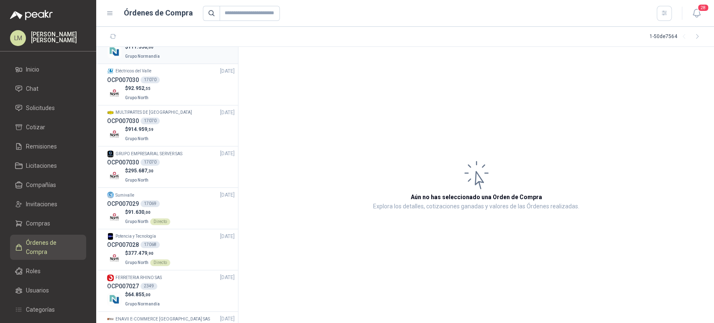
scroll to position [409, 0]
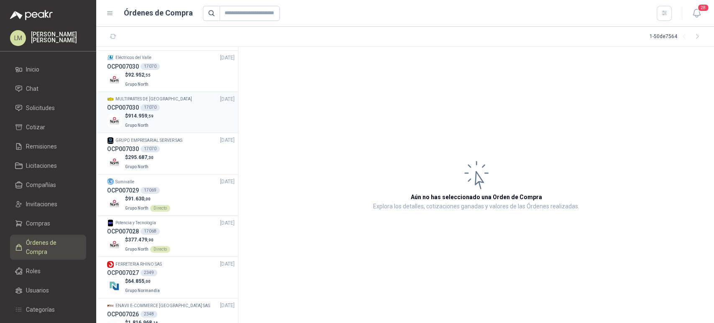
click at [156, 110] on div "OCP007030 17070" at bounding box center [171, 107] width 128 height 9
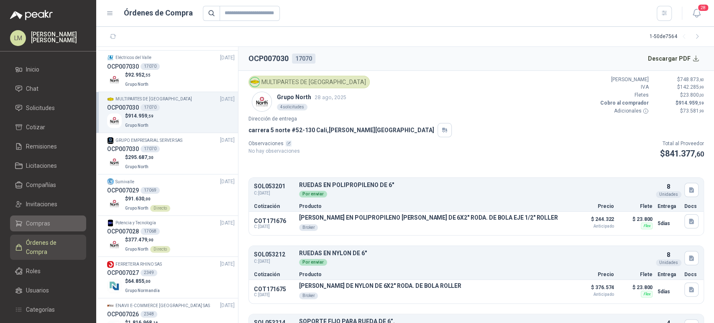
click at [37, 221] on span "Compras" at bounding box center [38, 223] width 24 height 9
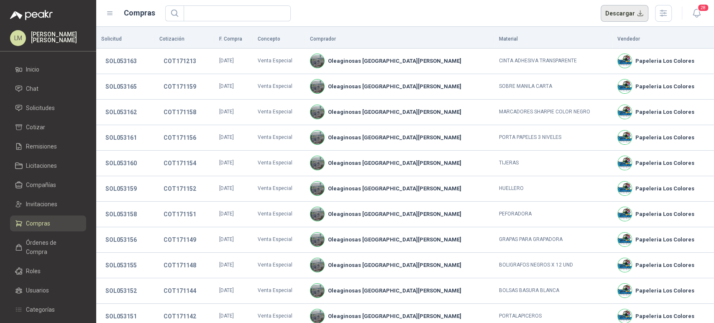
click at [626, 13] on button "Descargar" at bounding box center [625, 13] width 48 height 17
click at [39, 241] on span "Órdenes de Compra" at bounding box center [52, 247] width 52 height 18
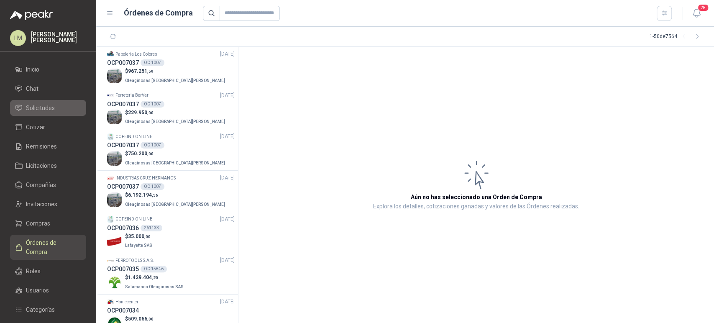
click at [44, 107] on span "Solicitudes" at bounding box center [40, 107] width 29 height 9
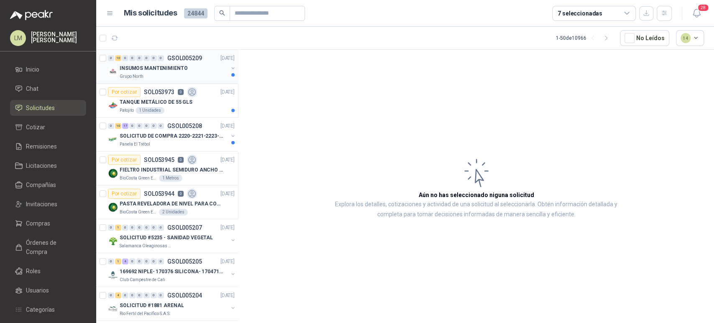
click at [181, 67] on p "INSUMOS MANTENIMIENTO" at bounding box center [154, 68] width 68 height 8
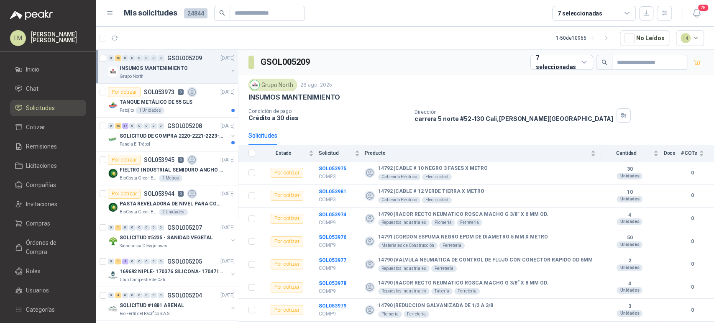
scroll to position [69, 0]
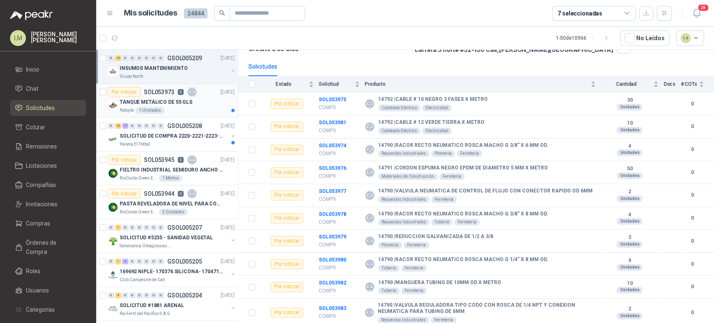
click at [144, 99] on p "TANQUE METÁLICO DE 55 GLS" at bounding box center [156, 102] width 73 height 8
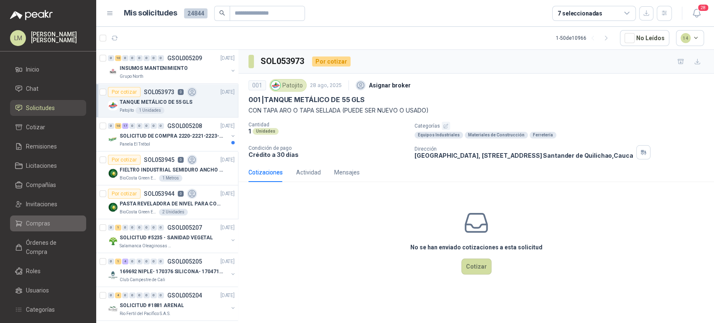
click at [34, 222] on span "Compras" at bounding box center [38, 223] width 24 height 9
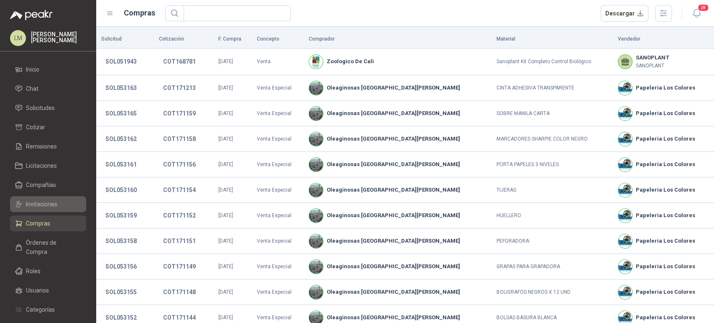
click at [40, 203] on span "Invitaciones" at bounding box center [41, 204] width 31 height 9
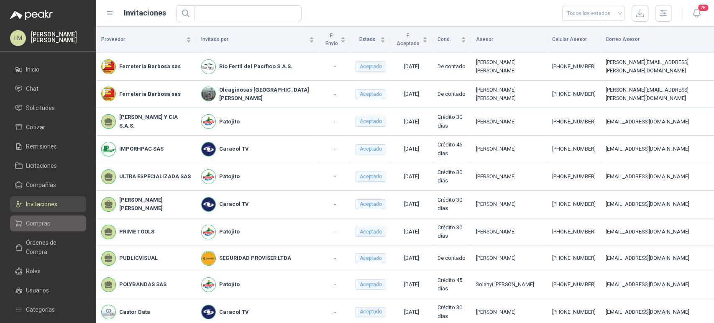
click at [41, 223] on span "Compras" at bounding box center [38, 223] width 24 height 9
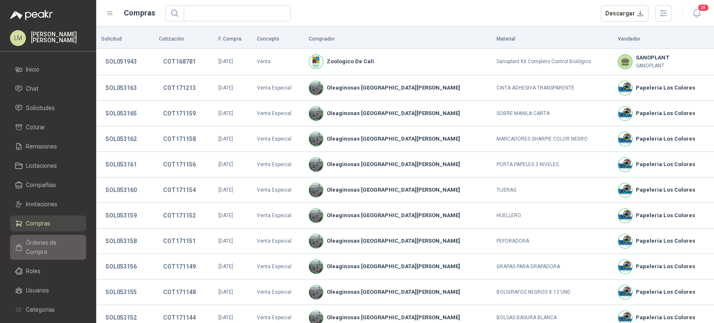
click at [42, 237] on link "Órdenes de Compra" at bounding box center [48, 247] width 76 height 25
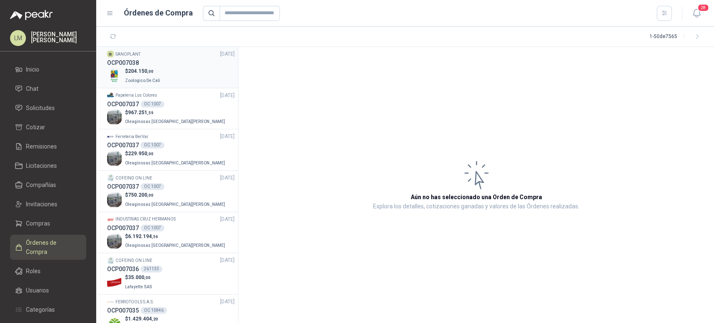
click at [146, 67] on p "$ 204.150 ,00" at bounding box center [143, 71] width 37 height 8
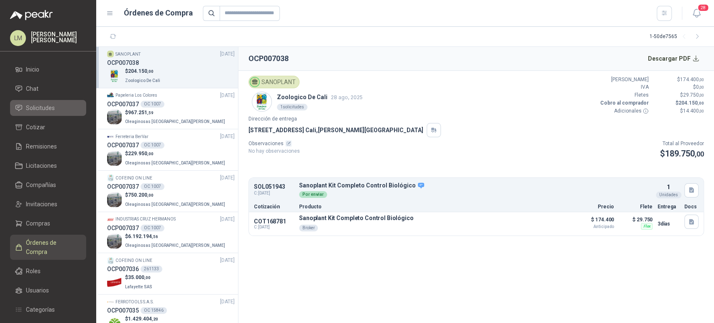
click at [45, 108] on span "Solicitudes" at bounding box center [40, 107] width 29 height 9
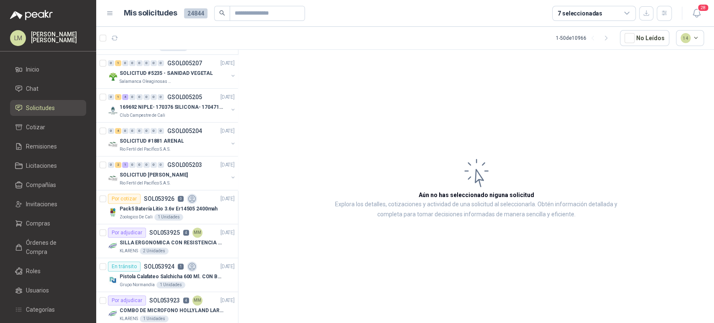
scroll to position [165, 0]
click at [155, 177] on div "SOLICITUD [PERSON_NAME]" at bounding box center [174, 174] width 108 height 10
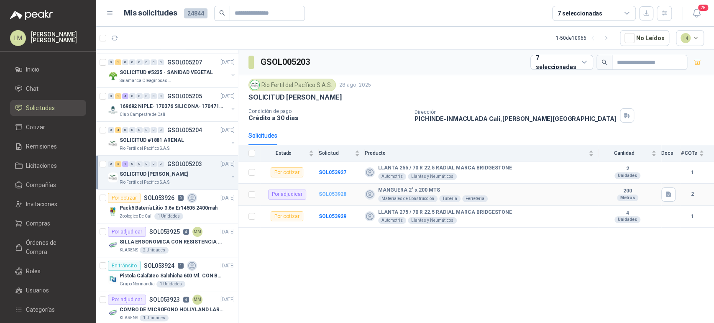
click at [340, 194] on b "SOL053928" at bounding box center [333, 194] width 28 height 6
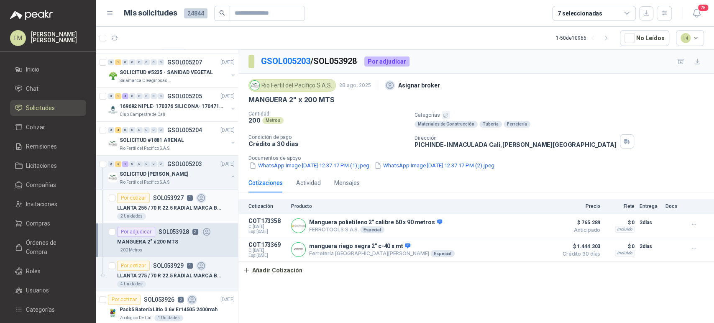
click at [175, 210] on p "LLANTA 255 / 70 R 22.5 RADIAL MARCA BRIDGESTONE" at bounding box center [169, 208] width 104 height 8
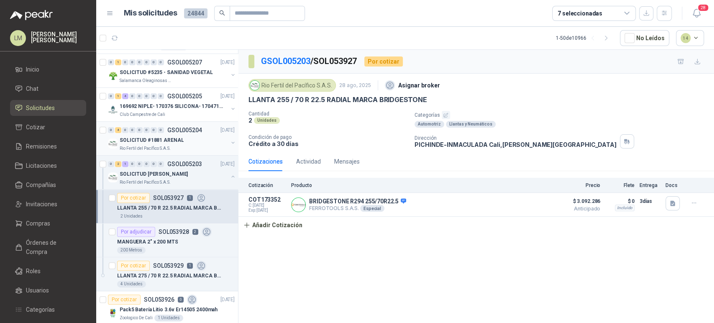
click at [156, 141] on p "SOLICITUD #1881 ARENAL" at bounding box center [152, 140] width 64 height 8
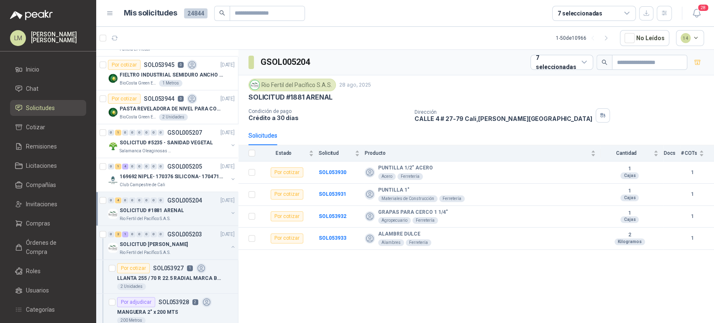
scroll to position [93, 0]
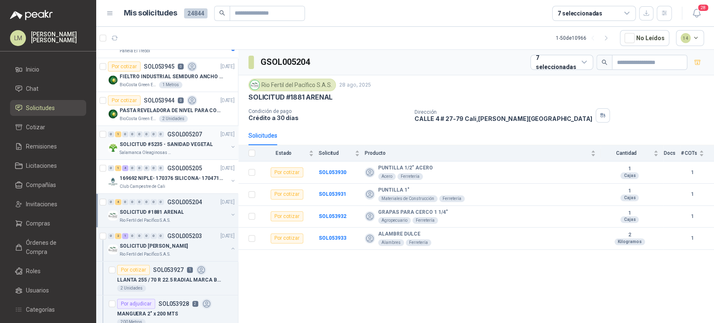
click at [156, 145] on p "SOLICITUD #5235 - SANIDAD VEGETAL" at bounding box center [166, 145] width 93 height 8
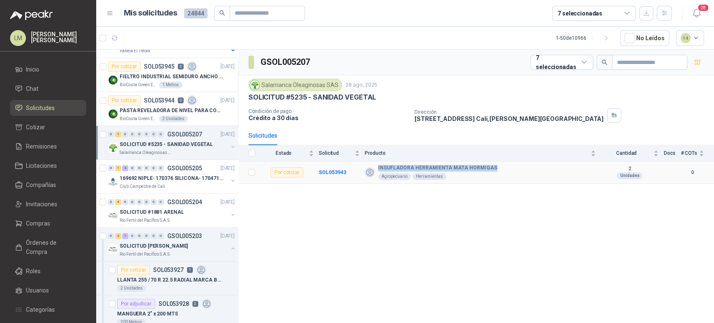
drag, startPoint x: 376, startPoint y: 166, endPoint x: 495, endPoint y: 167, distance: 118.4
click at [495, 167] on div "INSUFLADORA HERRAMIENTA [PERSON_NAME] HORMIGAS Agropecuario Herramientas" at bounding box center [480, 172] width 231 height 15
copy b "INSUFLADORA HERRAMIENTA MATA HORMIGAS"
click at [168, 83] on div "1 Metros" at bounding box center [170, 85] width 23 height 7
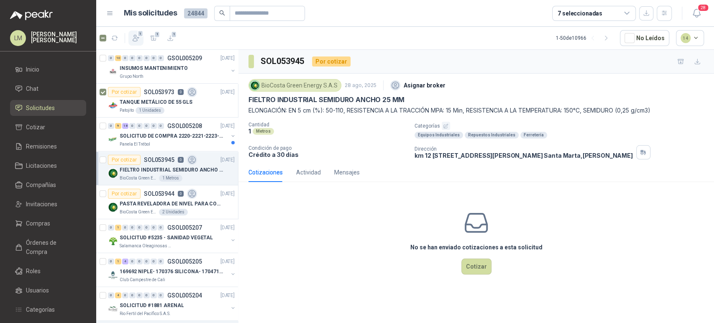
click at [135, 36] on icon "button" at bounding box center [136, 38] width 8 height 8
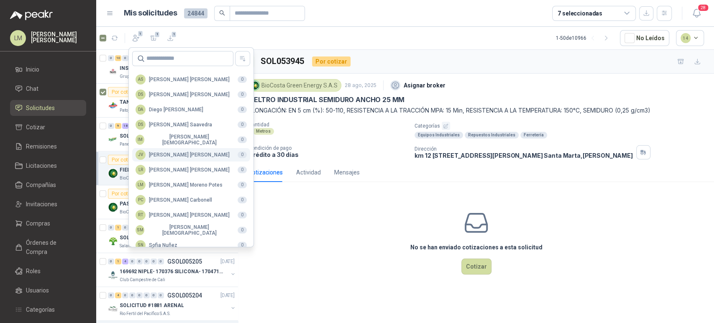
scroll to position [204, 0]
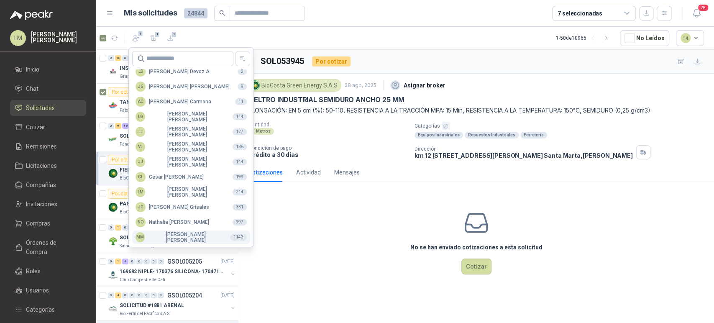
click at [167, 238] on div "MM [PERSON_NAME]" at bounding box center [180, 237] width 88 height 12
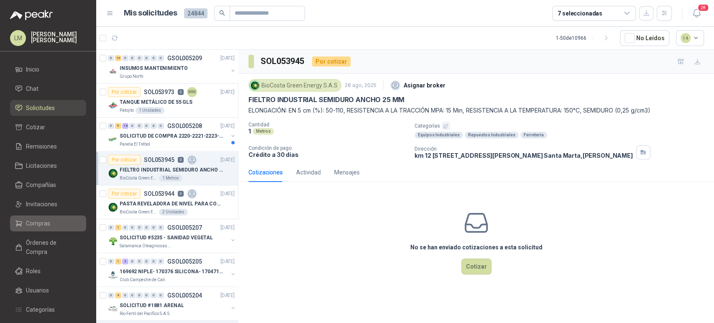
click at [40, 228] on link "Compras" at bounding box center [48, 223] width 76 height 16
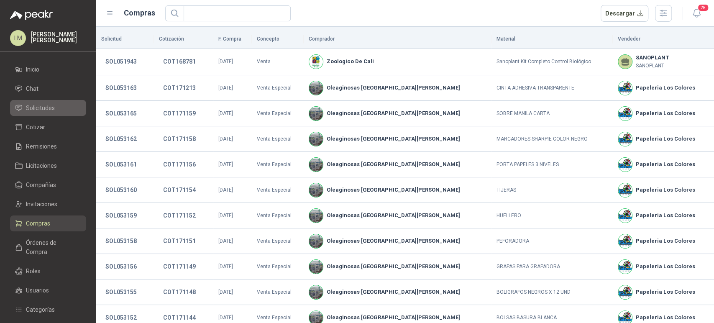
click at [44, 110] on span "Solicitudes" at bounding box center [40, 107] width 29 height 9
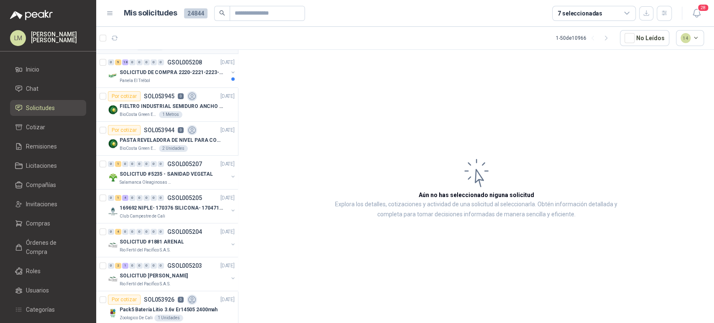
scroll to position [80, 0]
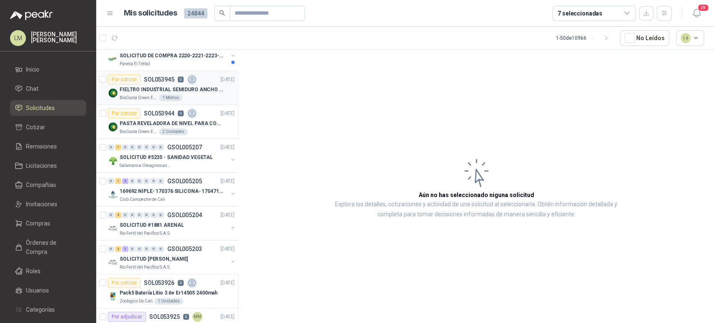
click at [165, 83] on div "Por cotizar SOL053945 0" at bounding box center [152, 79] width 89 height 10
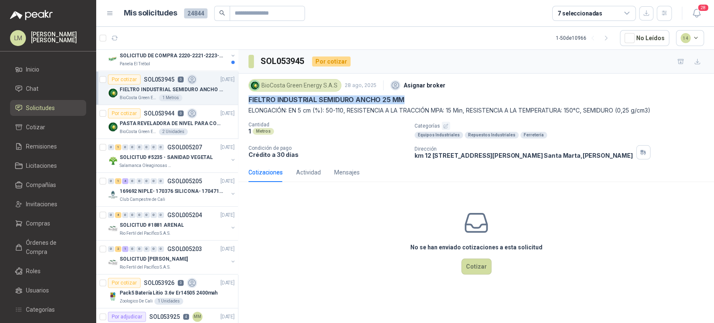
drag, startPoint x: 248, startPoint y: 98, endPoint x: 405, endPoint y: 97, distance: 157.3
click at [405, 97] on div "FIELTRO INDUSTRIAL SEMIDURO ANCHO 25 MM" at bounding box center [476, 99] width 456 height 9
copy p "FIELTRO INDUSTRIAL SEMIDURO ANCHO 25 MM"
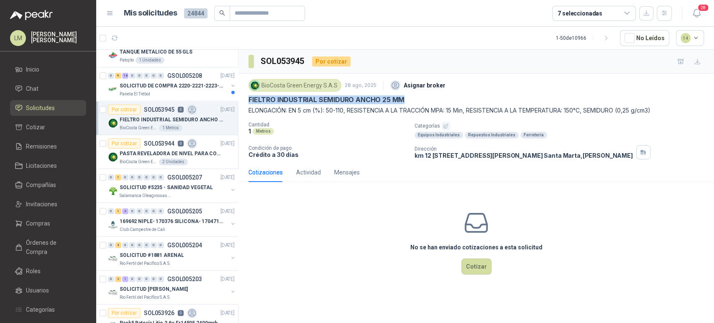
scroll to position [50, 0]
click at [146, 147] on div "Por cotizar SOL053944 0" at bounding box center [152, 143] width 89 height 10
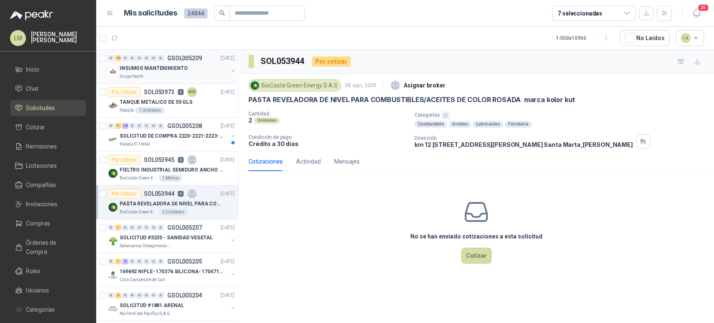
click at [157, 64] on p "INSUMOS MANTENIMIENTO" at bounding box center [154, 68] width 68 height 8
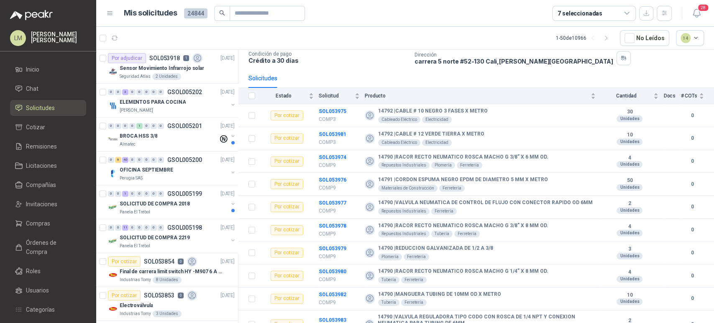
scroll to position [576, 0]
click at [174, 103] on p "ELEMENTOS PARA COCINA" at bounding box center [153, 102] width 66 height 8
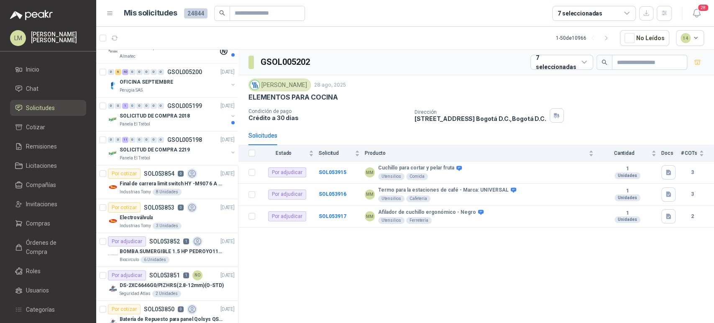
scroll to position [666, 0]
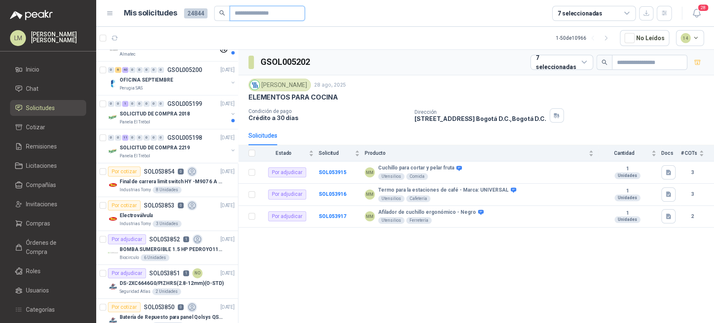
click at [245, 14] on input "text" at bounding box center [264, 13] width 59 height 14
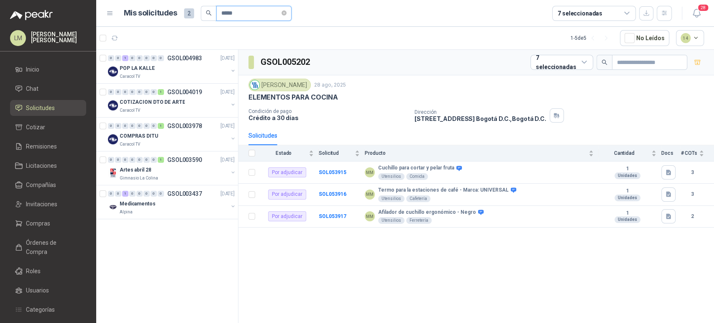
scroll to position [0, 0]
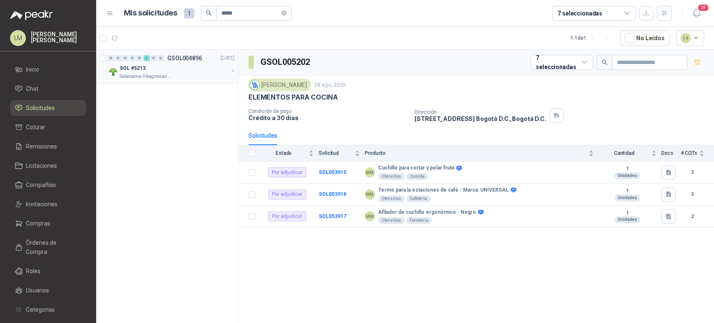
click at [231, 71] on button "button" at bounding box center [233, 70] width 7 height 7
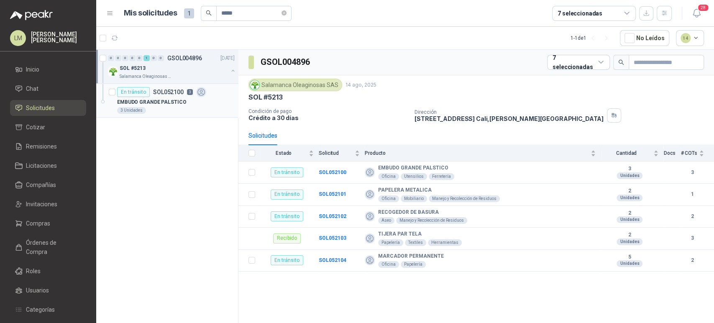
click at [185, 95] on div "En [PERSON_NAME] SOL052100 3" at bounding box center [161, 92] width 89 height 10
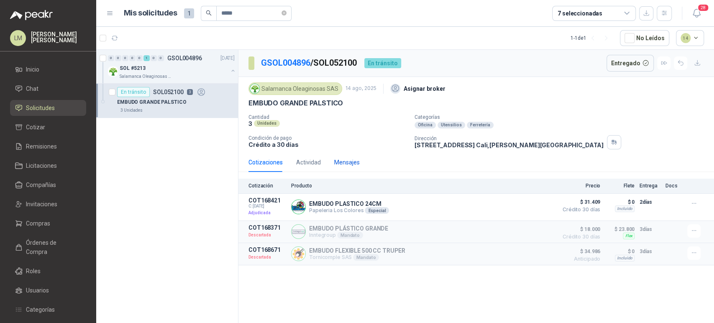
click at [355, 160] on div "Mensajes" at bounding box center [347, 162] width 26 height 9
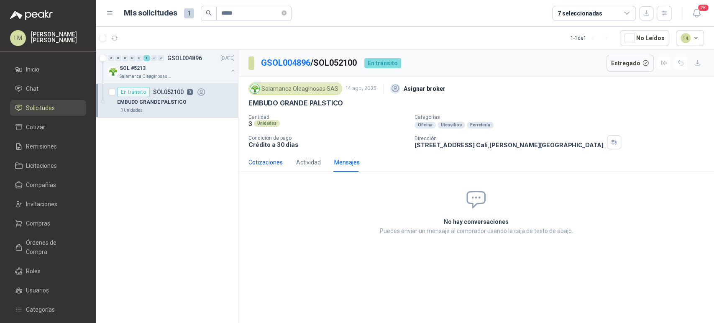
click at [266, 162] on div "Cotizaciones" at bounding box center [265, 162] width 34 height 9
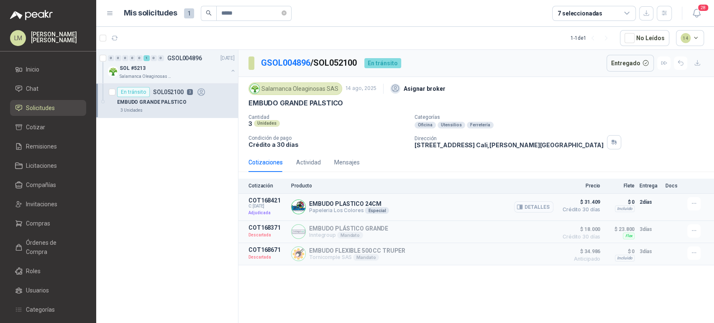
click at [537, 209] on button "Detalles" at bounding box center [533, 206] width 39 height 11
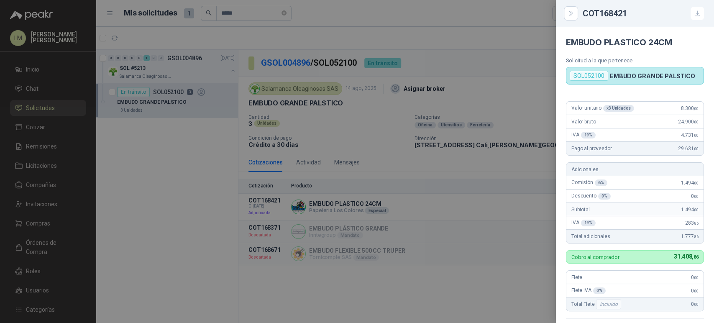
scroll to position [146, 0]
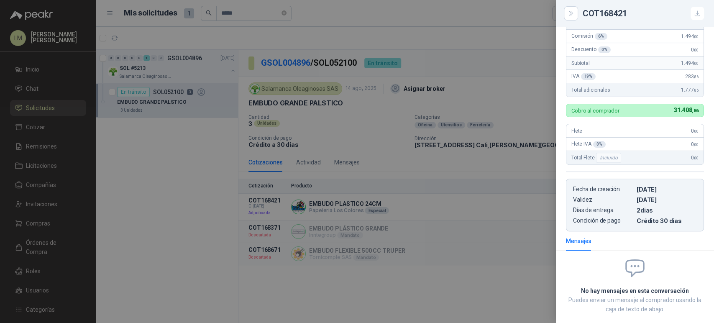
click at [436, 206] on div at bounding box center [357, 161] width 714 height 323
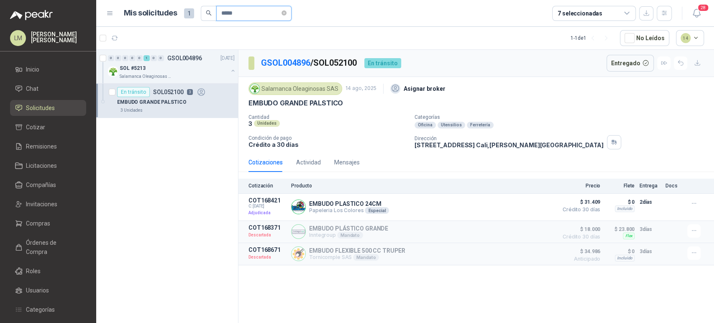
drag, startPoint x: 244, startPoint y: 13, endPoint x: 167, endPoint y: 19, distance: 77.3
click at [167, 19] on div "Mis solicitudes 1 *****" at bounding box center [208, 13] width 168 height 15
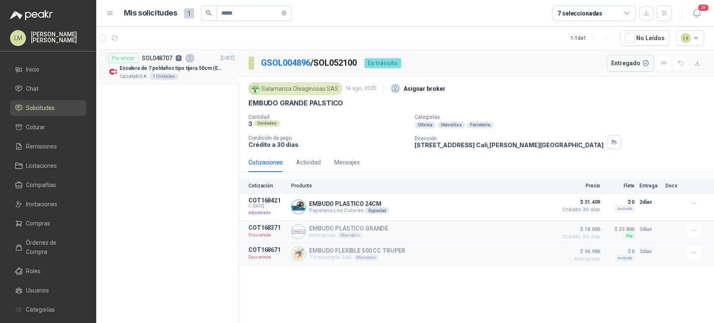
click at [168, 70] on p "Escalera de 7 peldaños tipo tijera 50cm (En apertura) para que se pueda abrir b…" at bounding box center [172, 68] width 104 height 8
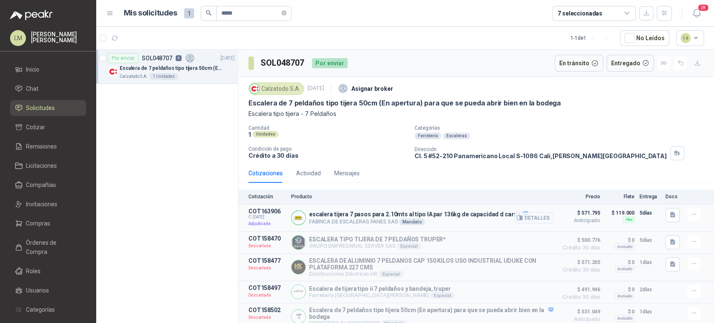
click at [548, 215] on article "COT163906 C: [DATE] Adjudicada [PERSON_NAME] 7 [PERSON_NAME] para 2.10mts al ti…" at bounding box center [476, 218] width 476 height 27
click at [544, 218] on button "Detalles" at bounding box center [533, 217] width 39 height 11
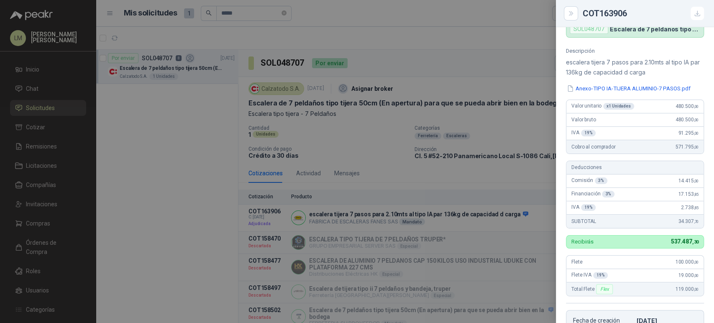
scroll to position [66, 0]
click at [366, 135] on div at bounding box center [357, 161] width 714 height 323
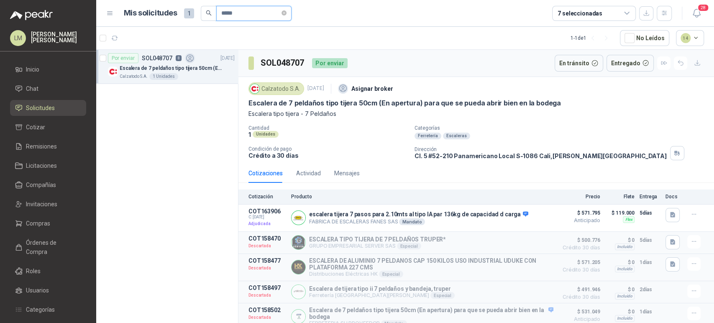
drag, startPoint x: 241, startPoint y: 10, endPoint x: 189, endPoint y: 16, distance: 52.2
click at [189, 16] on div "Mis solicitudes 1 *****" at bounding box center [208, 13] width 168 height 15
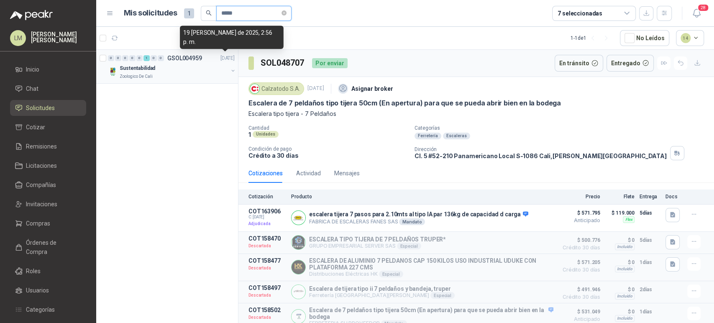
type input "*****"
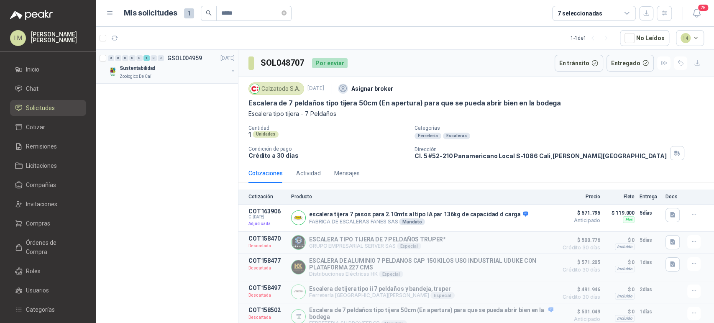
click at [233, 69] on button "button" at bounding box center [233, 70] width 7 height 7
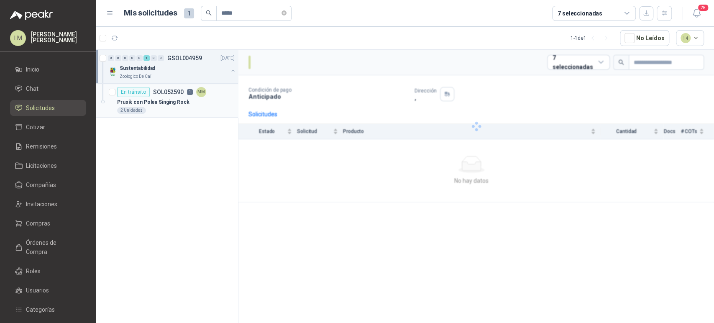
click at [192, 105] on div "Prusik con Polea Singing Rock" at bounding box center [176, 102] width 118 height 10
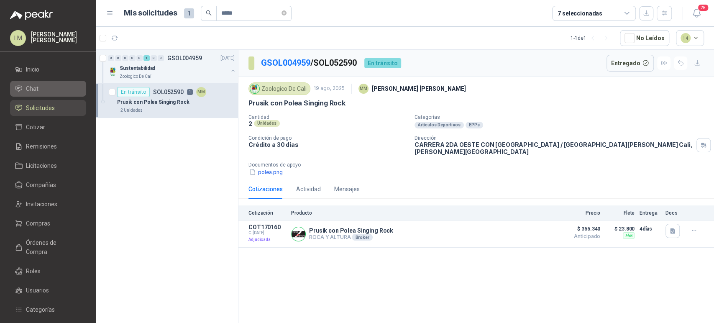
click at [36, 90] on span "Chat" at bounding box center [32, 88] width 13 height 9
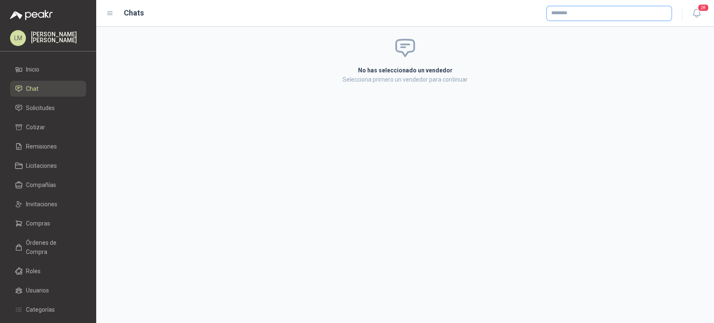
click at [579, 16] on input "text" at bounding box center [609, 13] width 125 height 14
type input "*****"
click at [566, 29] on p "Ferretería Silver" at bounding box center [584, 31] width 36 height 5
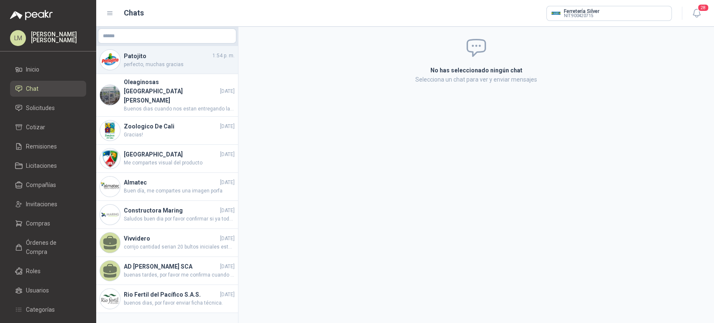
click at [175, 57] on h4 "Patojito" at bounding box center [167, 55] width 87 height 9
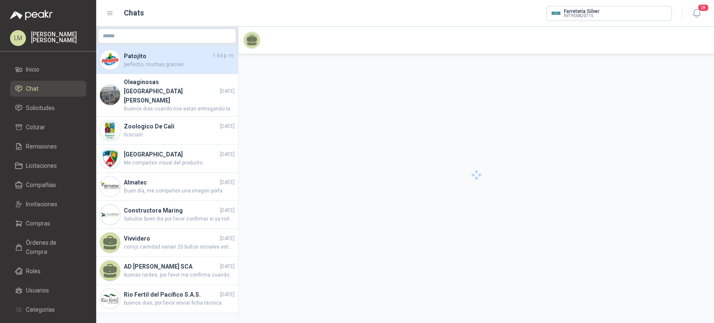
scroll to position [69, 0]
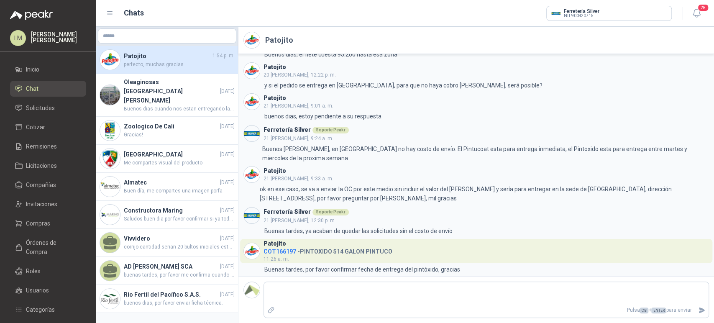
click at [273, 276] on span "2 respuesta s" at bounding box center [281, 280] width 34 height 9
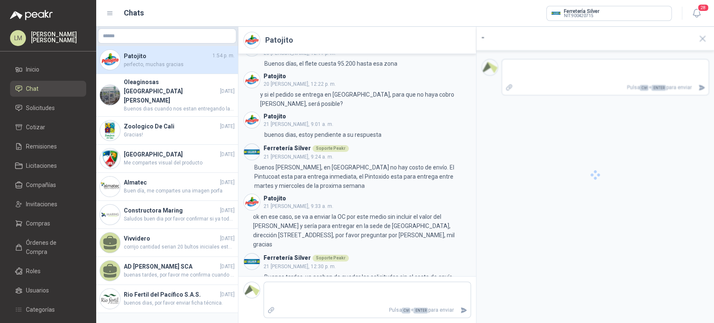
scroll to position [78, 0]
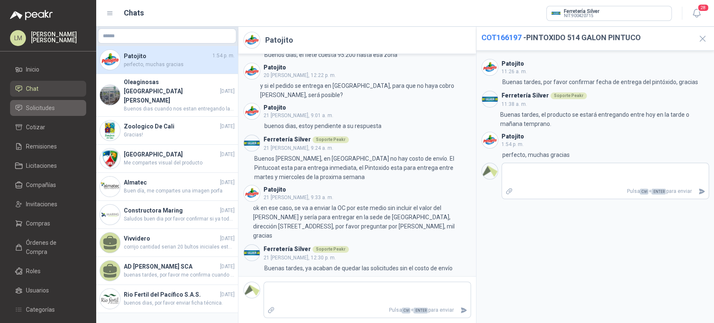
click at [36, 106] on span "Solicitudes" at bounding box center [40, 107] width 29 height 9
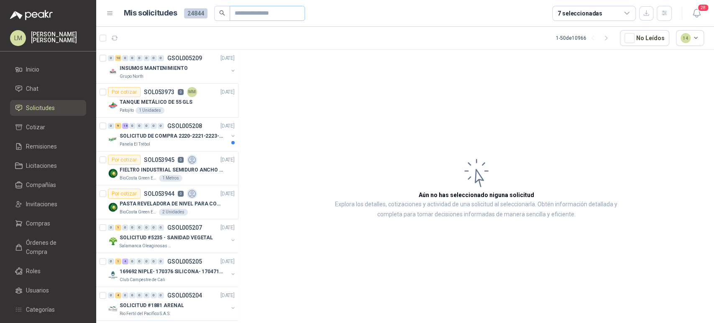
click at [231, 13] on span at bounding box center [267, 13] width 75 height 15
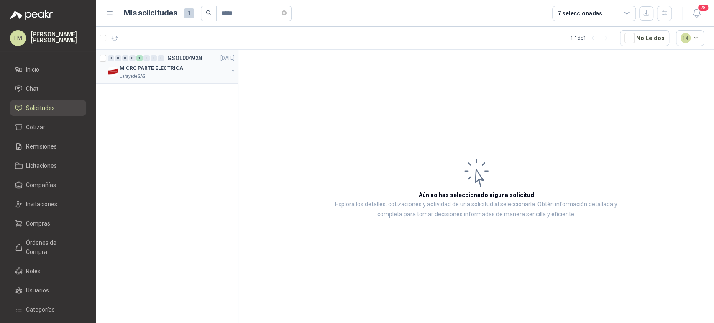
click at [231, 69] on button "button" at bounding box center [233, 70] width 7 height 7
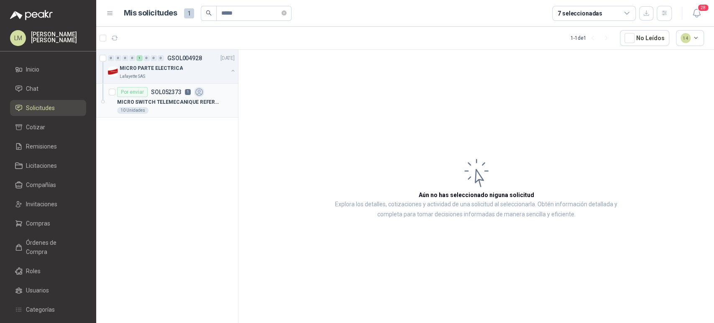
click at [183, 98] on p "MICRO SWITCH TELEMECANIQUE REFERENCIA. XCKP2110G11 I" at bounding box center [169, 102] width 104 height 8
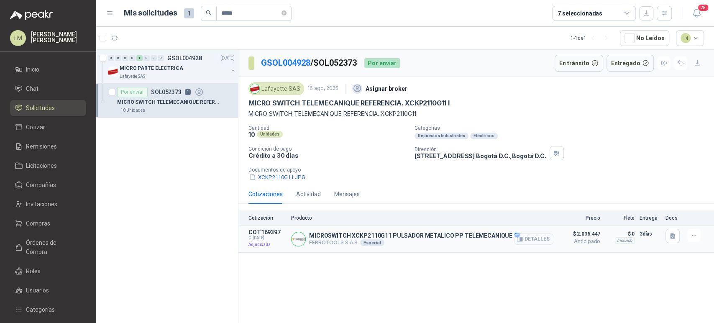
click at [539, 239] on button "Detalles" at bounding box center [533, 238] width 39 height 11
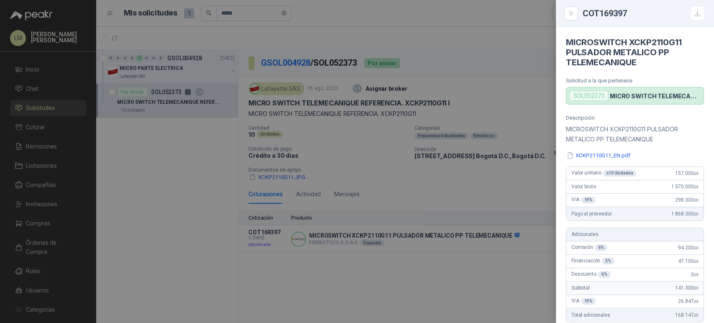
scroll to position [233, 0]
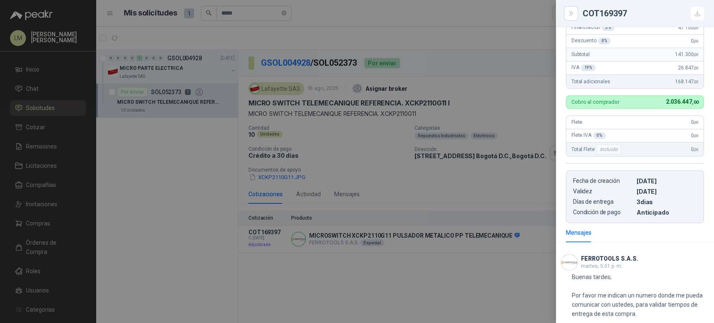
click at [252, 16] on div at bounding box center [357, 161] width 714 height 323
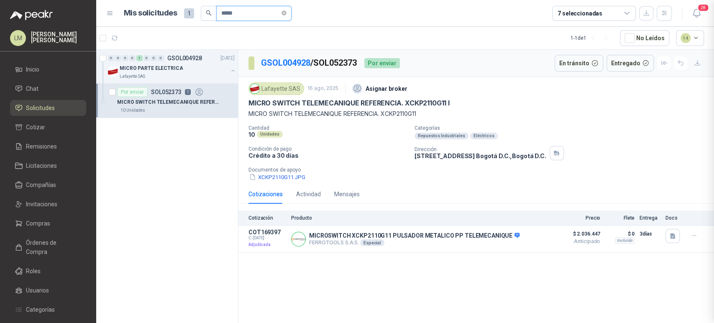
click at [253, 13] on input "*****" at bounding box center [250, 13] width 59 height 14
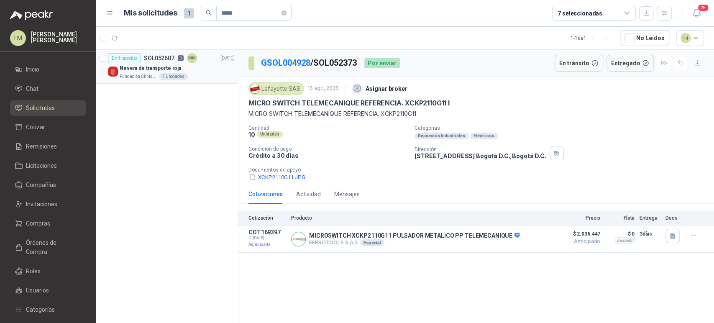
click at [132, 57] on div "En tránsito" at bounding box center [124, 58] width 33 height 10
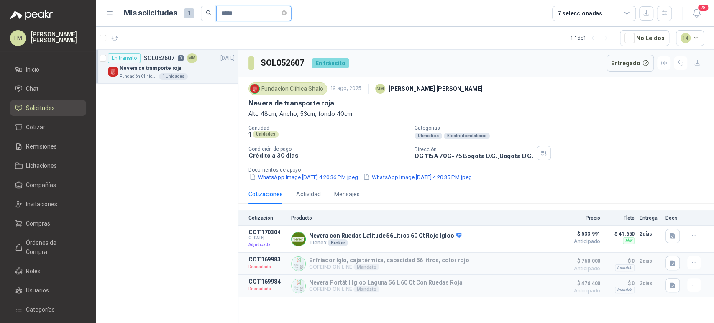
drag, startPoint x: 248, startPoint y: 15, endPoint x: 227, endPoint y: 16, distance: 20.6
click at [227, 16] on input "*****" at bounding box center [250, 13] width 59 height 14
click at [159, 73] on div "1 Unidades" at bounding box center [173, 76] width 29 height 7
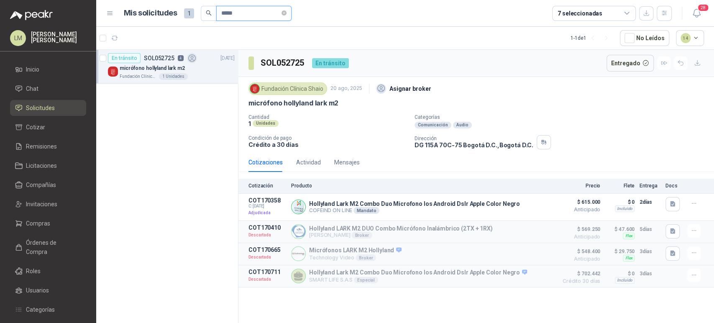
drag, startPoint x: 241, startPoint y: 10, endPoint x: 179, endPoint y: 17, distance: 62.7
click at [179, 17] on div "Mis solicitudes 1 *****" at bounding box center [208, 13] width 168 height 15
click at [175, 64] on div "crispetera" at bounding box center [177, 68] width 115 height 10
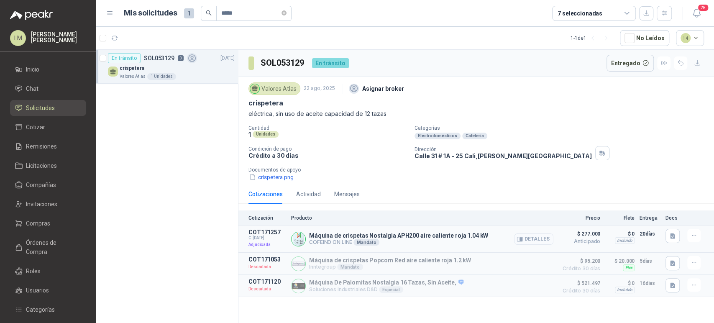
click at [533, 236] on button "Detalles" at bounding box center [533, 238] width 39 height 11
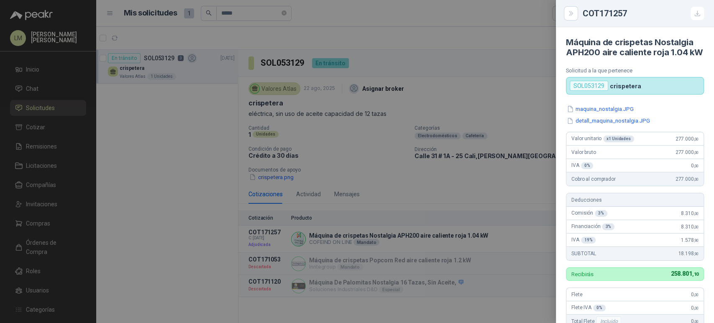
scroll to position [154, 0]
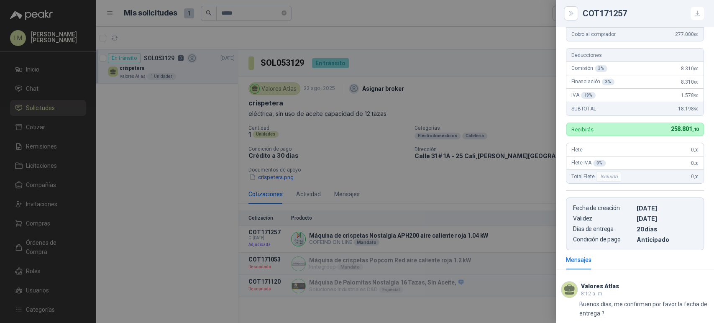
click at [255, 24] on div at bounding box center [357, 161] width 714 height 323
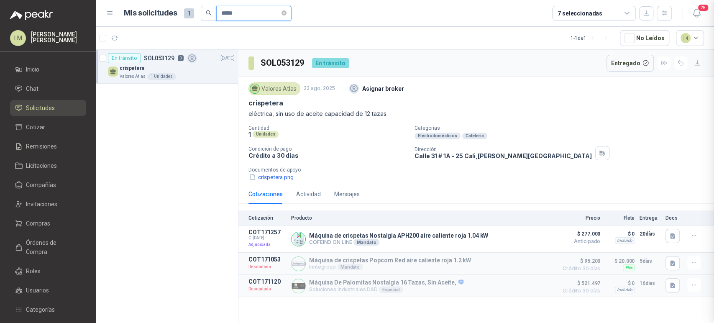
click at [251, 18] on input "*****" at bounding box center [250, 13] width 59 height 14
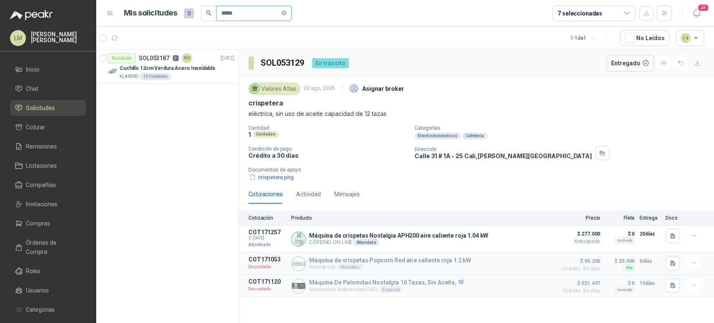
click at [238, 10] on input "*****" at bounding box center [250, 13] width 59 height 14
type input "*****"
click at [190, 66] on p "BRIDA LAP JOINT 2" INOX 150LB" at bounding box center [159, 68] width 79 height 8
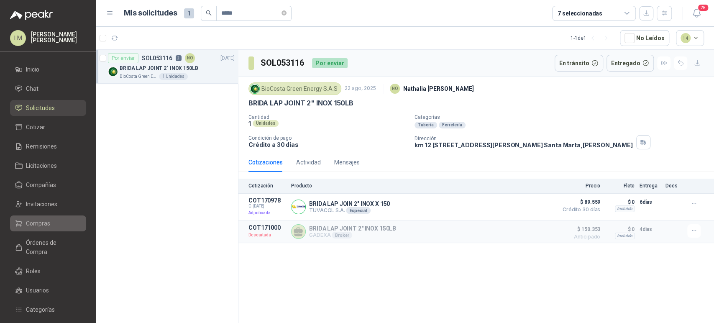
click at [38, 224] on span "Compras" at bounding box center [38, 223] width 24 height 9
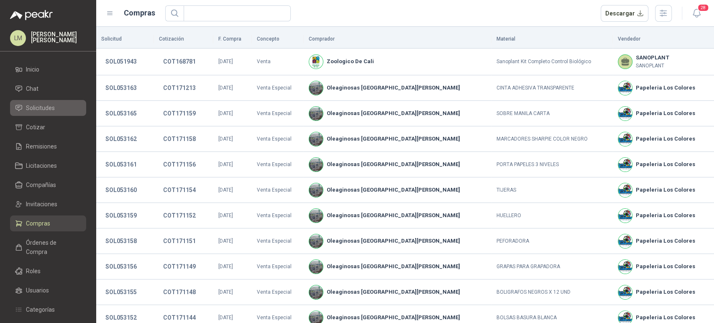
click at [52, 105] on span "Solicitudes" at bounding box center [40, 107] width 29 height 9
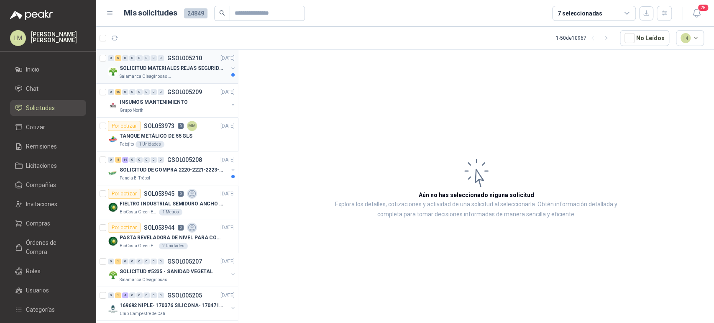
click at [154, 56] on div "0" at bounding box center [154, 58] width 6 height 6
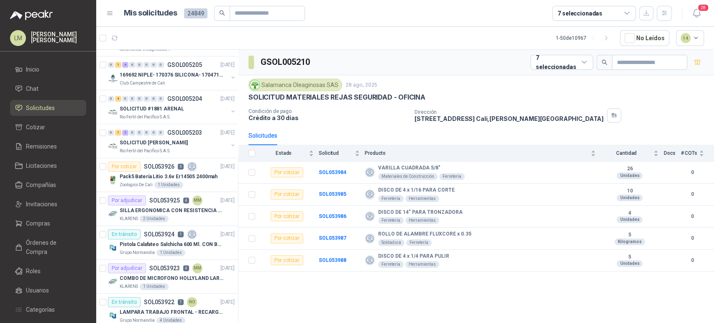
scroll to position [231, 0]
click at [41, 63] on link "Inicio" at bounding box center [48, 69] width 76 height 16
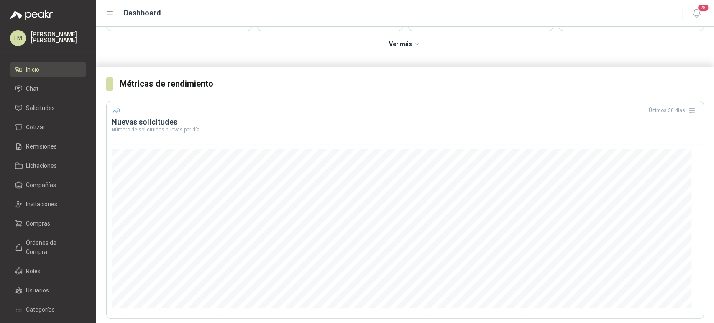
scroll to position [108, 0]
click at [44, 110] on span "Solicitudes" at bounding box center [40, 107] width 29 height 9
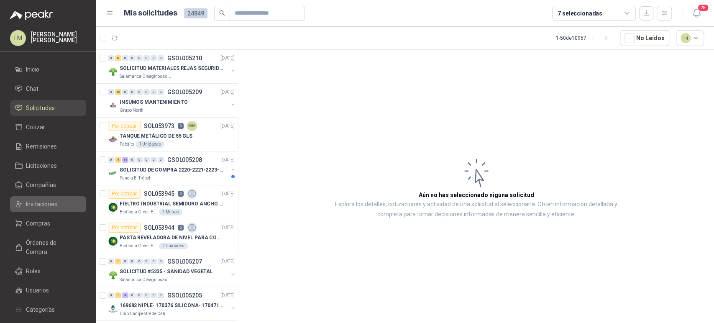
click at [40, 208] on span "Invitaciones" at bounding box center [41, 204] width 31 height 9
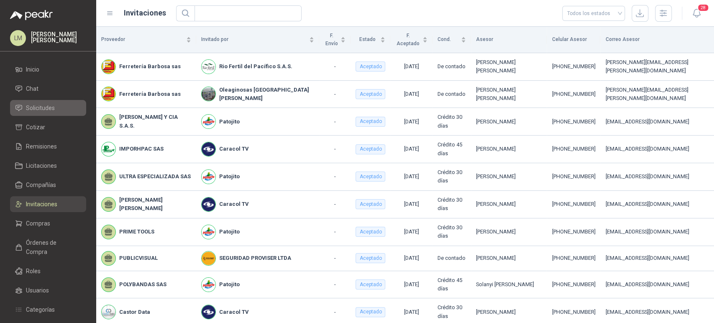
click at [43, 110] on span "Solicitudes" at bounding box center [40, 107] width 29 height 9
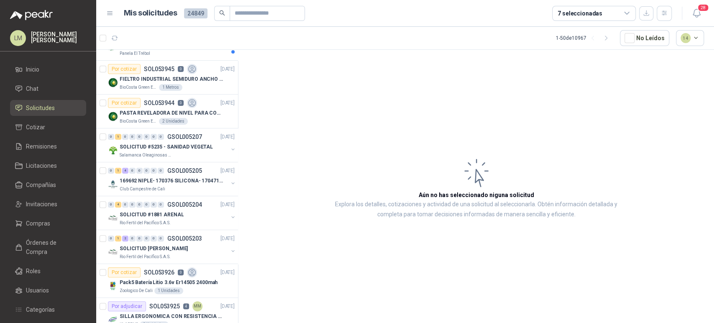
scroll to position [125, 0]
click at [157, 142] on p "SOLICITUD #5235 - SANIDAD VEGETAL" at bounding box center [166, 146] width 93 height 8
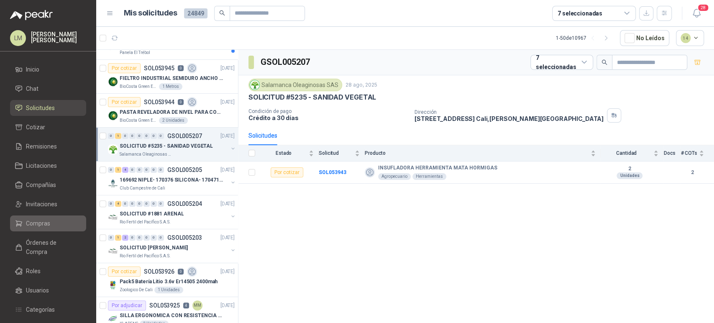
click at [44, 219] on span "Compras" at bounding box center [38, 223] width 24 height 9
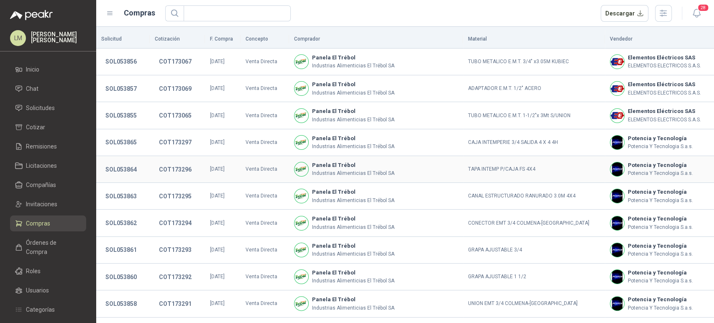
scroll to position [152, 0]
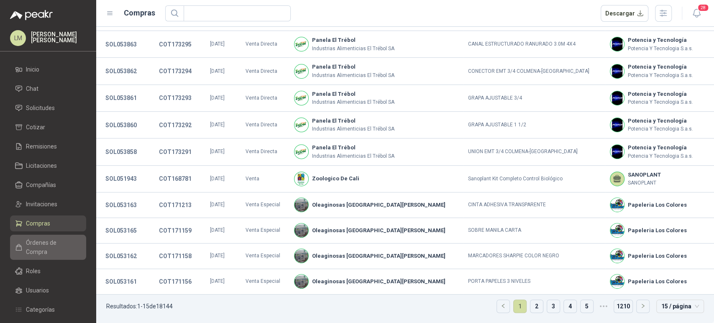
click at [49, 249] on link "Órdenes de Compra" at bounding box center [48, 247] width 76 height 25
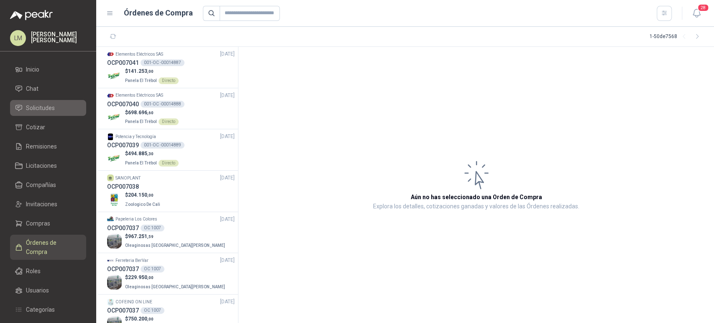
click at [38, 110] on span "Solicitudes" at bounding box center [40, 107] width 29 height 9
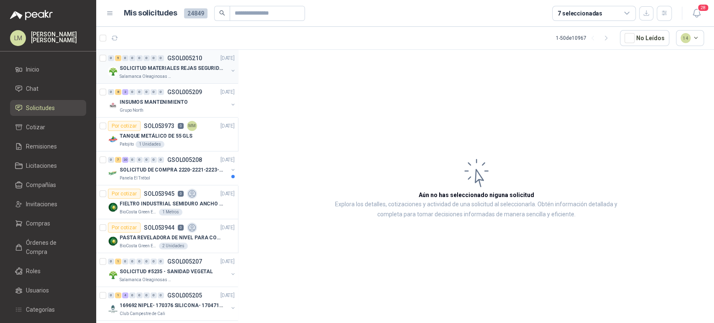
click at [164, 69] on p "SOLICITUD MATERIALES REJAS SEGURIDAD - OFICINA" at bounding box center [172, 68] width 104 height 8
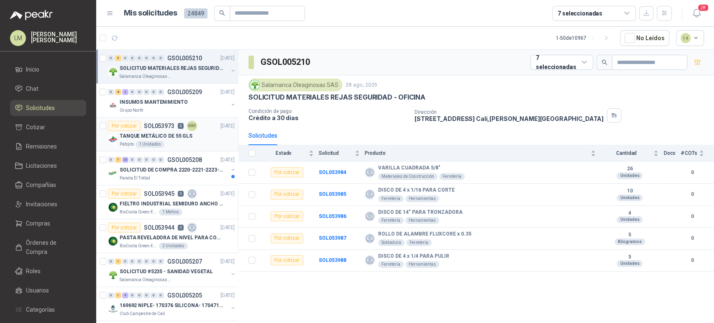
click at [170, 118] on article "Por cotizar SOL053973 0 MM [DATE] TANQUE METÁLICO DE 55 GLS Patojito 1 Unidades" at bounding box center [167, 135] width 142 height 34
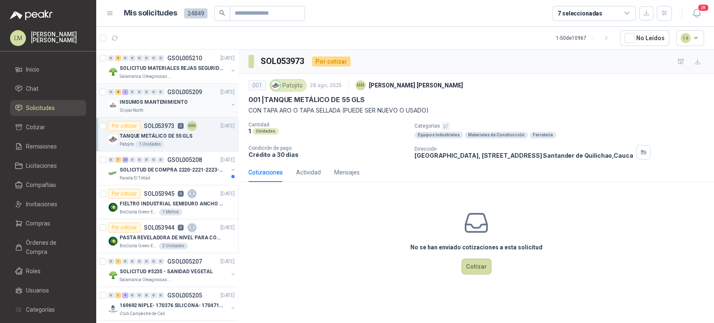
click at [168, 99] on p "INSUMOS MANTENIMIENTO" at bounding box center [154, 102] width 68 height 8
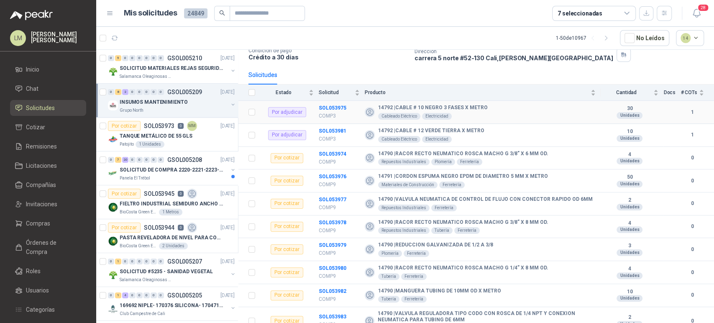
scroll to position [69, 0]
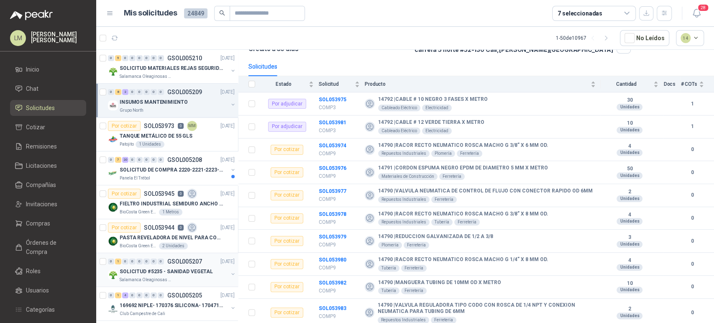
click at [230, 274] on button "button" at bounding box center [233, 274] width 7 height 7
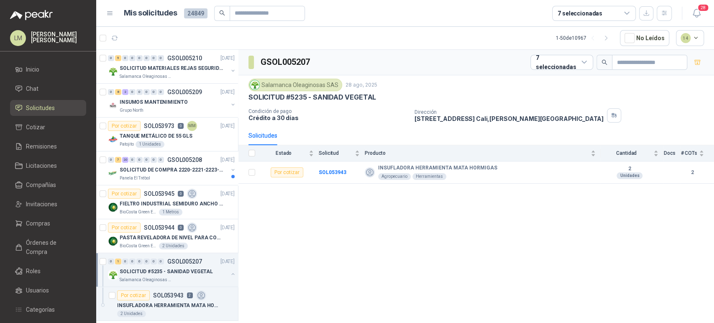
scroll to position [106, 0]
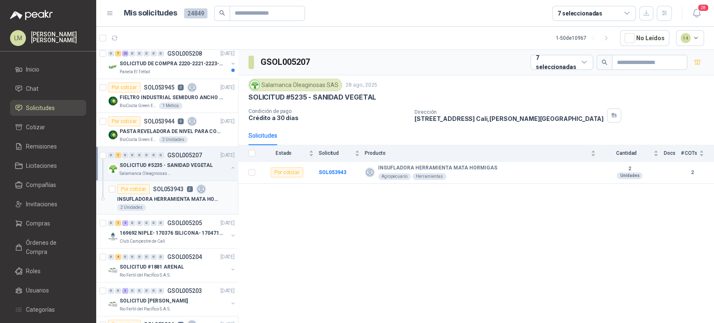
click at [170, 197] on p "INSUFLADORA HERRAMIENTA MATA HORMIGAS" at bounding box center [169, 199] width 104 height 8
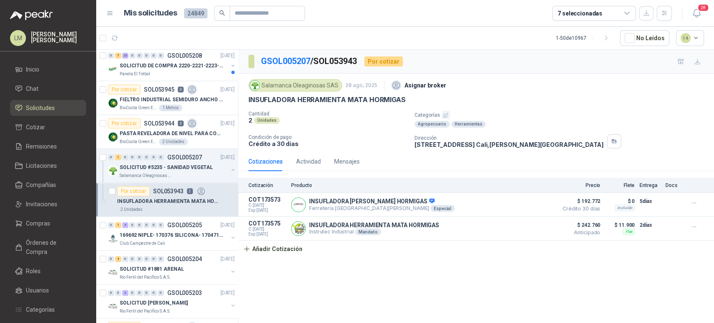
scroll to position [113, 0]
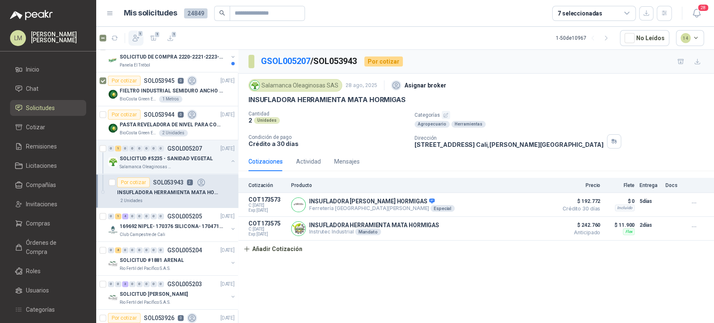
click at [136, 38] on icon "button" at bounding box center [136, 38] width 8 height 8
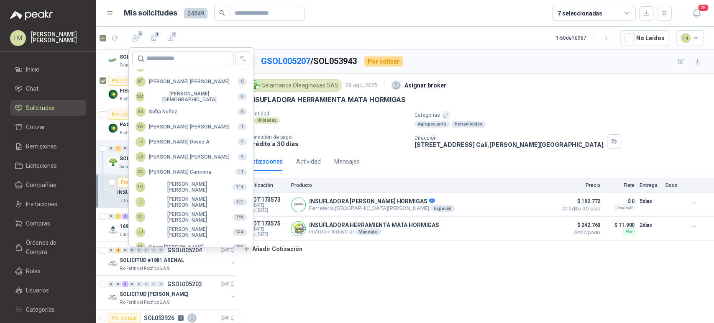
scroll to position [204, 0]
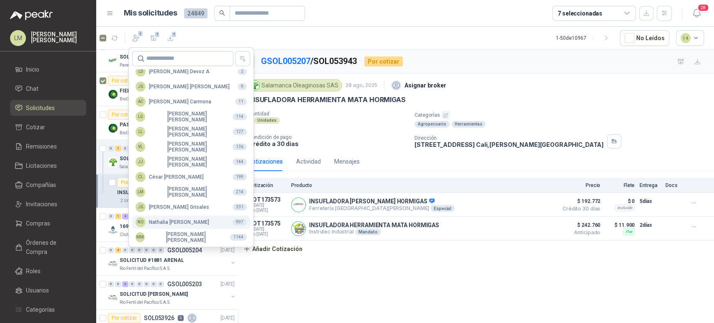
click at [156, 224] on div "NO [PERSON_NAME]" at bounding box center [173, 222] width 74 height 10
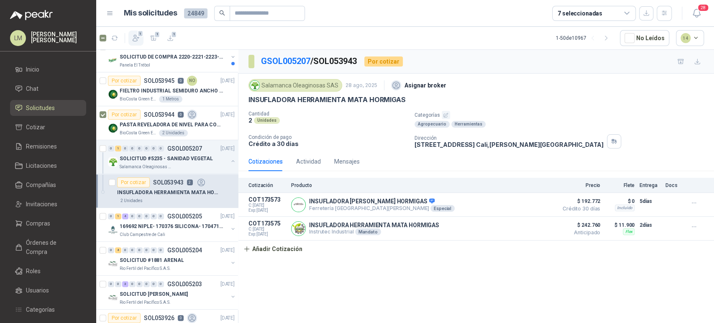
click at [137, 36] on icon "button" at bounding box center [136, 38] width 8 height 8
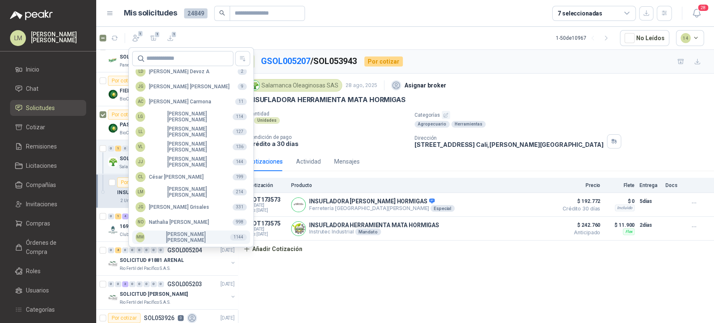
click at [153, 236] on div "MM [PERSON_NAME]" at bounding box center [180, 237] width 88 height 12
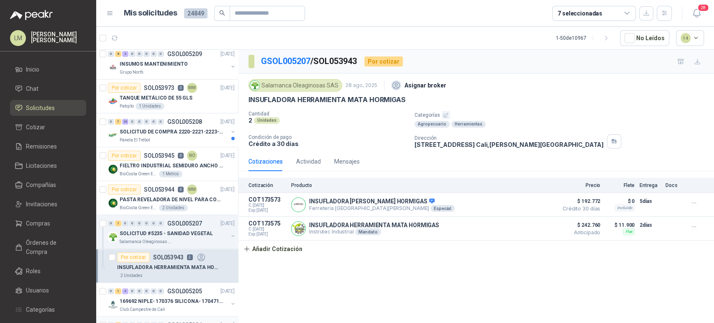
scroll to position [0, 0]
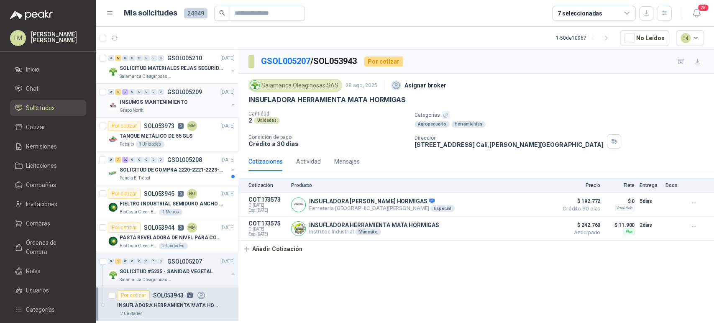
click at [185, 92] on p "GSOL005209" at bounding box center [184, 92] width 35 height 6
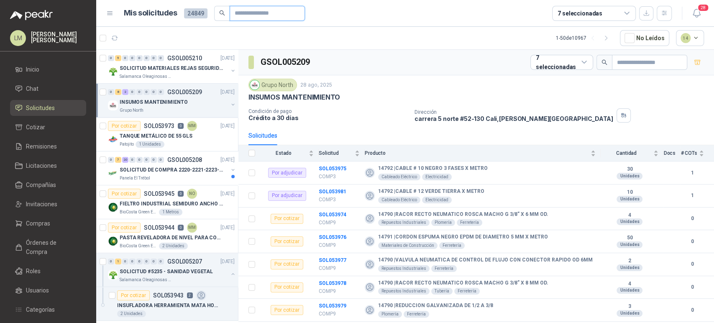
click at [256, 14] on input "text" at bounding box center [264, 13] width 59 height 14
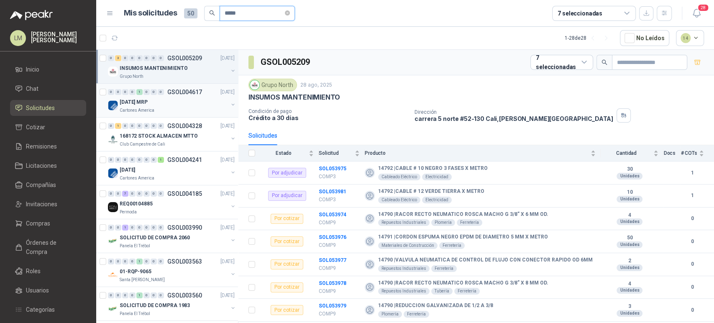
type input "*****"
click at [230, 104] on button "button" at bounding box center [233, 104] width 7 height 7
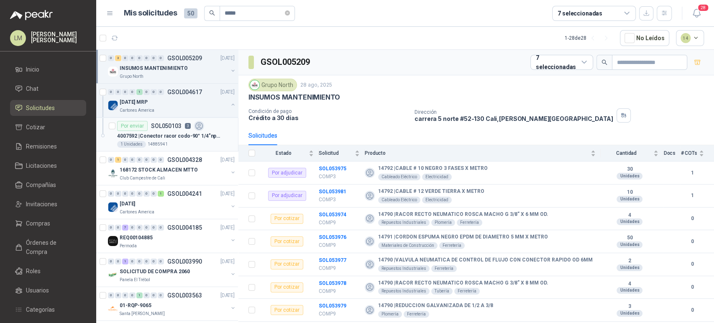
click at [173, 135] on p "4007592 | Conector racor codo-90° 1/4"npt - 8mm" at bounding box center [169, 136] width 104 height 8
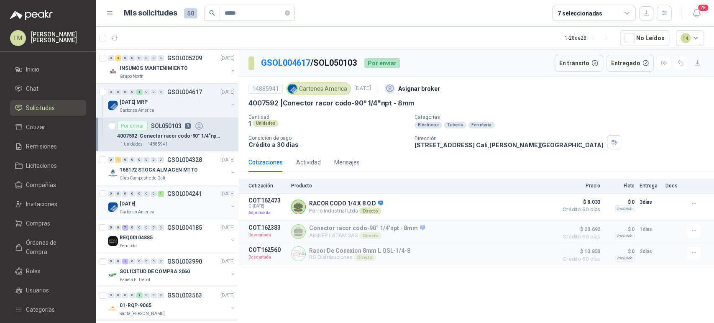
click at [230, 205] on button "button" at bounding box center [233, 206] width 7 height 7
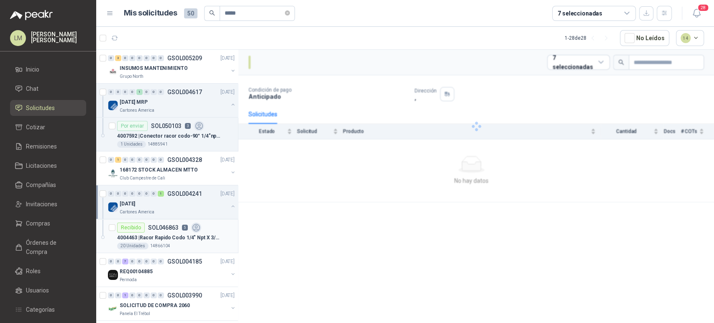
click at [189, 236] on p "4004463 | Racor Rapido Codo 1/4" Npt X 3/8" Od" at bounding box center [169, 238] width 104 height 8
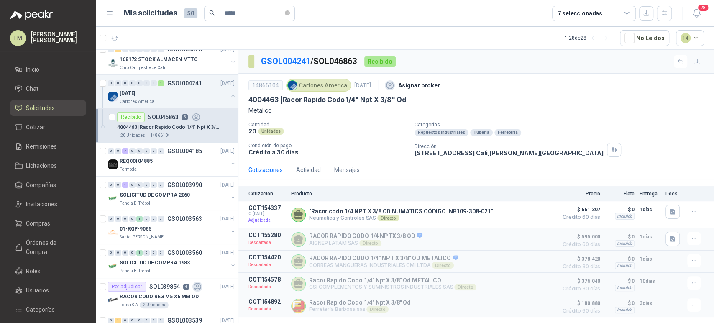
scroll to position [113, 0]
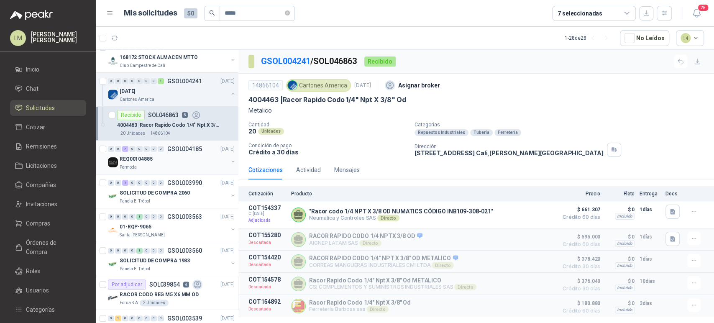
click at [230, 161] on button "button" at bounding box center [233, 161] width 7 height 7
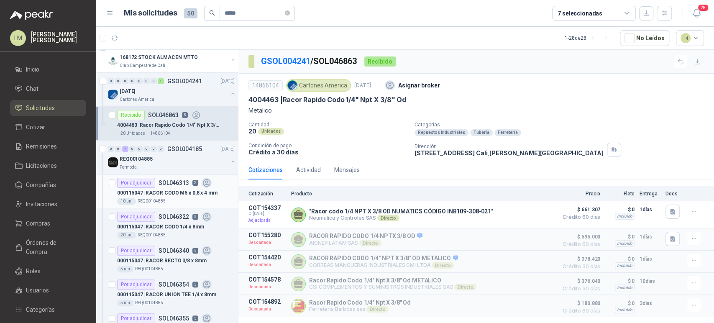
click at [178, 201] on div "10 uni REQ00104885" at bounding box center [176, 201] width 118 height 7
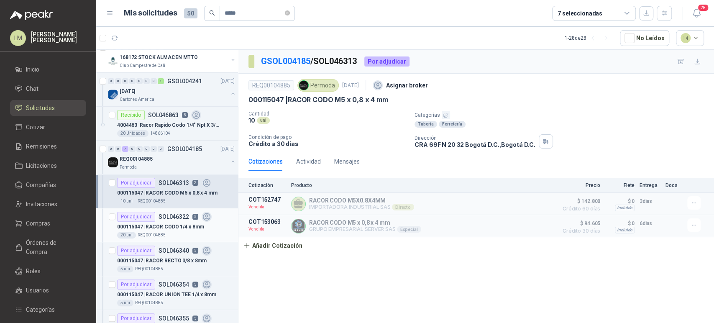
click at [170, 227] on p "000115047 | RACOR CODO 1/4 x 8mm" at bounding box center [160, 227] width 87 height 8
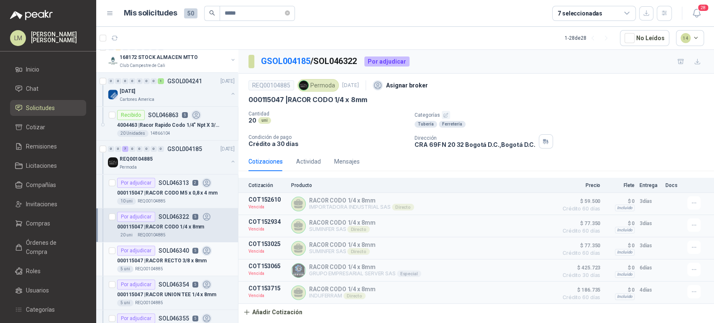
click at [163, 257] on p "000115047 | RACOR RECTO 3/8 x 8mm" at bounding box center [162, 261] width 90 height 8
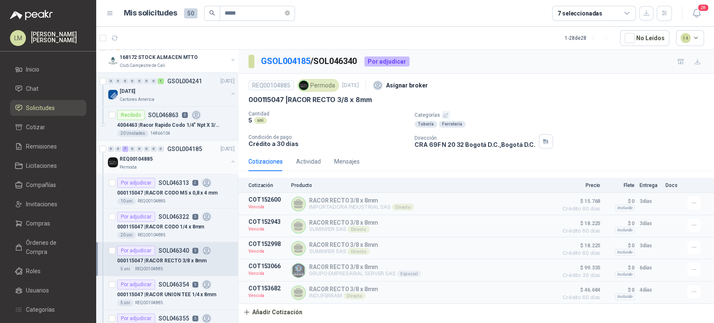
click at [230, 159] on button "button" at bounding box center [233, 161] width 7 height 7
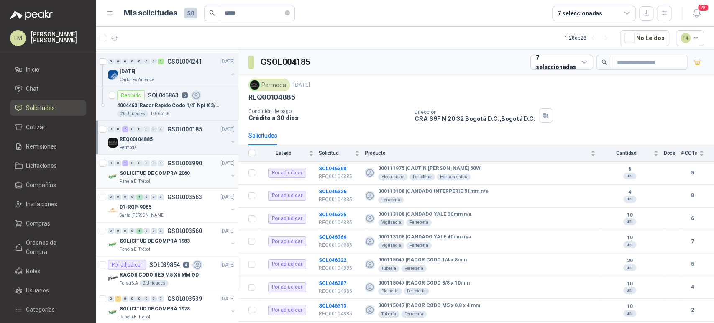
scroll to position [134, 0]
click at [230, 173] on button "button" at bounding box center [233, 174] width 7 height 7
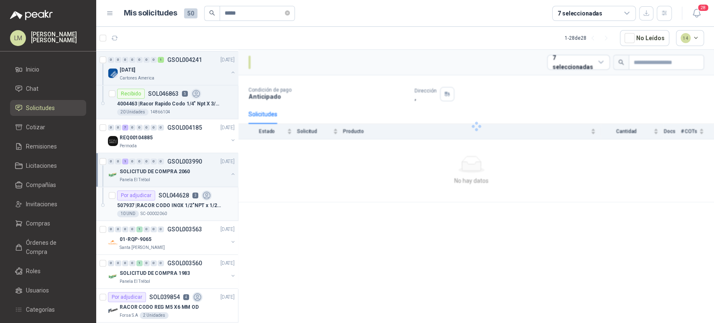
click at [182, 203] on p "507937 | RACOR CODO INOX 1/2"NPT x 1/2 [PERSON_NAME] A 90" at bounding box center [169, 206] width 104 height 8
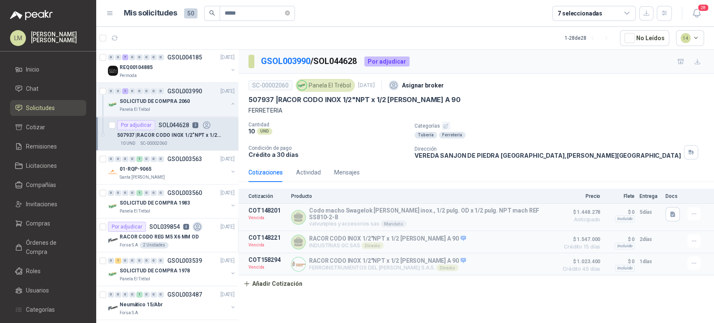
scroll to position [214, 0]
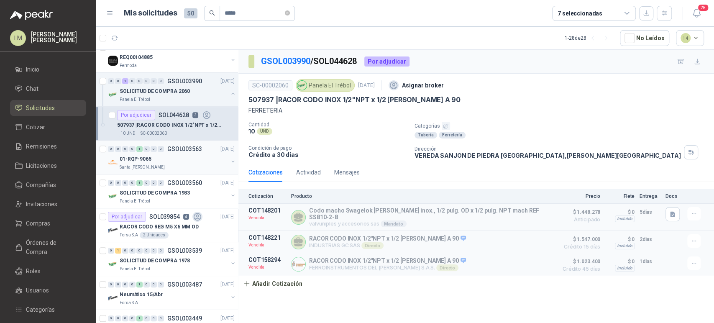
click at [230, 160] on button "button" at bounding box center [233, 161] width 7 height 7
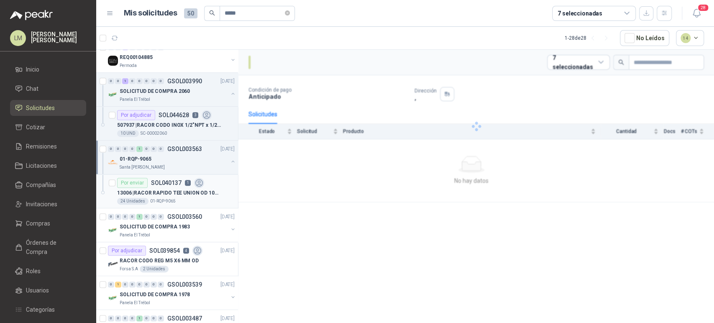
click at [164, 191] on p "13006 | RACOR RAPIDO TEE UNION OD 10MM" at bounding box center [169, 193] width 104 height 8
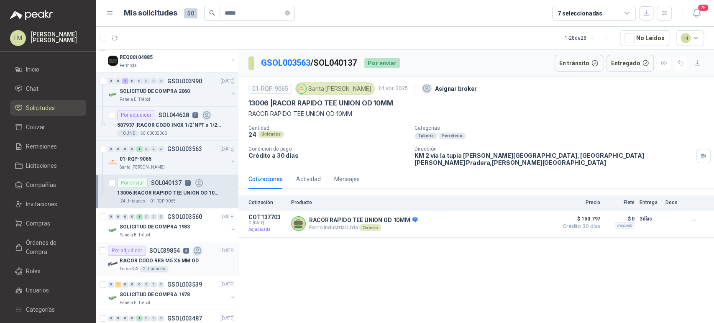
click at [182, 263] on p "RACOR CODO REG M5 X6 MM OD" at bounding box center [159, 261] width 79 height 8
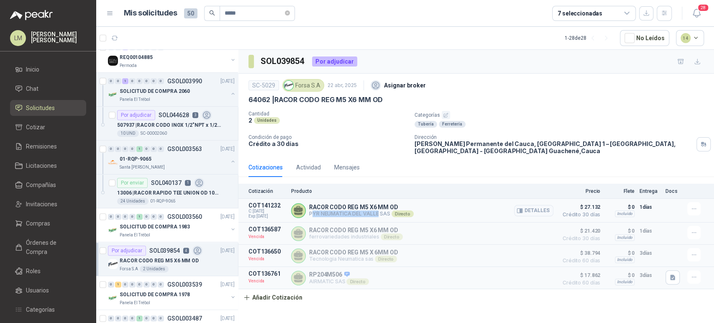
drag, startPoint x: 313, startPoint y: 210, endPoint x: 377, endPoint y: 208, distance: 63.6
click at [377, 210] on p "PYR NEUMATICA DEL [PERSON_NAME] SAS Directo" at bounding box center [361, 213] width 105 height 7
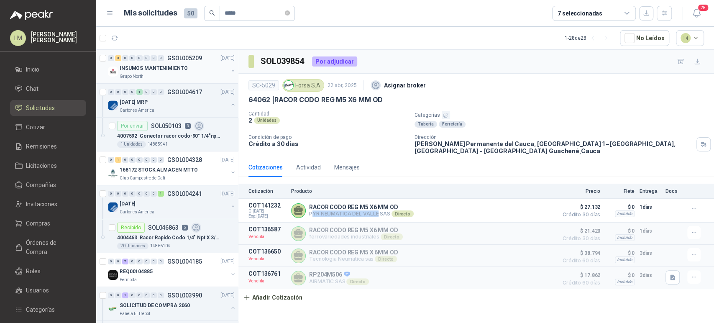
click at [230, 69] on button "button" at bounding box center [233, 70] width 7 height 7
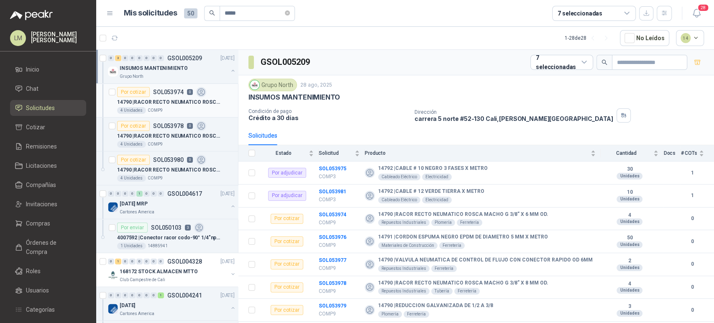
click at [183, 102] on p "14790 | RACOR RECTO NEUMATICO ROSCA MACHO G 3/8” X 6 MM OD." at bounding box center [169, 102] width 104 height 8
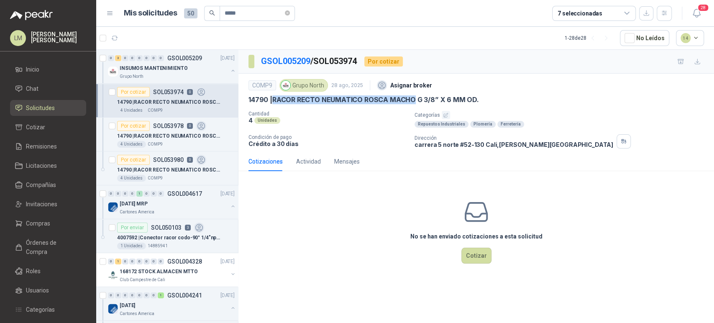
drag, startPoint x: 273, startPoint y: 100, endPoint x: 415, endPoint y: 101, distance: 141.4
click at [415, 101] on p "14790 | RACOR RECTO NEUMATICO ROSCA MACHO G 3/8” X 6 MM OD." at bounding box center [363, 99] width 230 height 9
click at [36, 219] on span "Compras" at bounding box center [38, 223] width 24 height 9
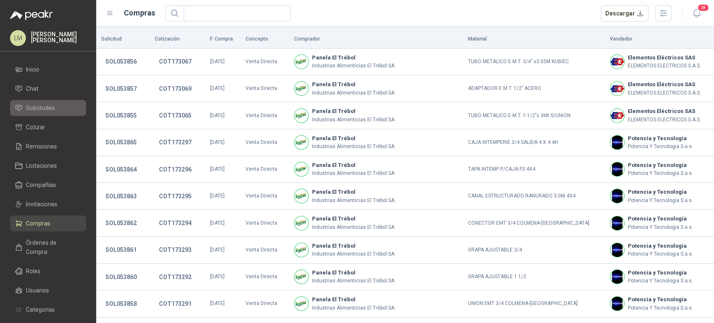
click at [39, 109] on span "Solicitudes" at bounding box center [40, 107] width 29 height 9
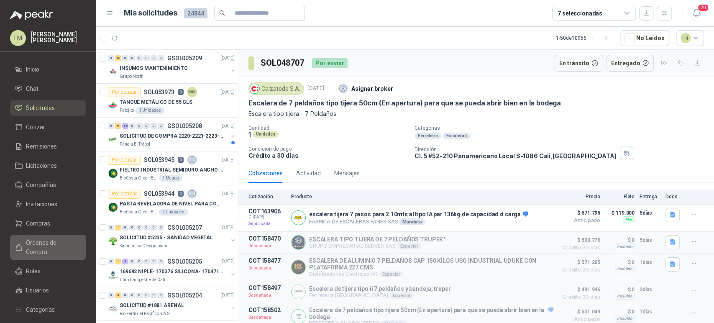
click at [41, 241] on span "Órdenes de Compra" at bounding box center [52, 247] width 52 height 18
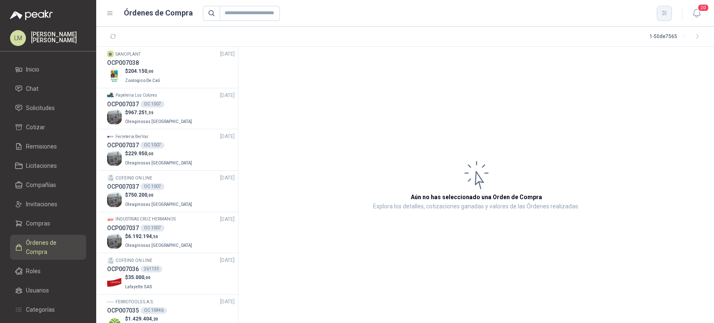
click at [665, 13] on icon "button" at bounding box center [664, 13] width 7 height 7
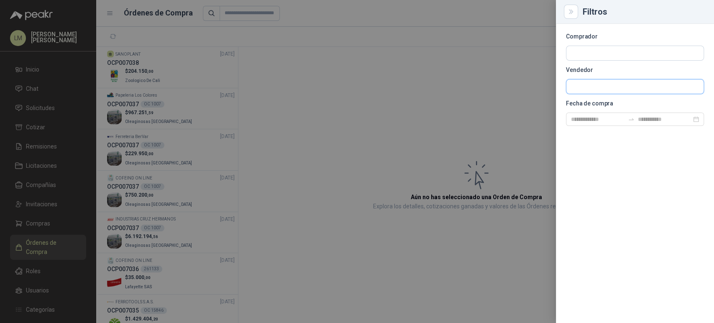
click at [585, 82] on input "text" at bounding box center [634, 86] width 137 height 14
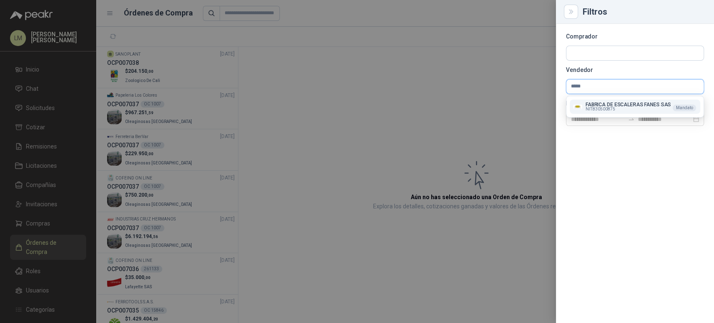
type input "*****"
click at [599, 109] on span "NIT : 830500875" at bounding box center [601, 109] width 30 height 4
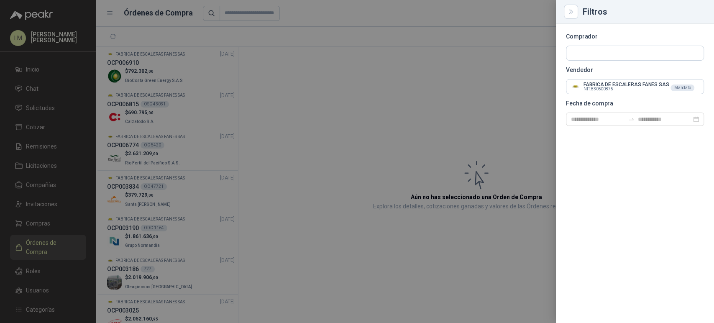
click at [263, 129] on div at bounding box center [357, 161] width 714 height 323
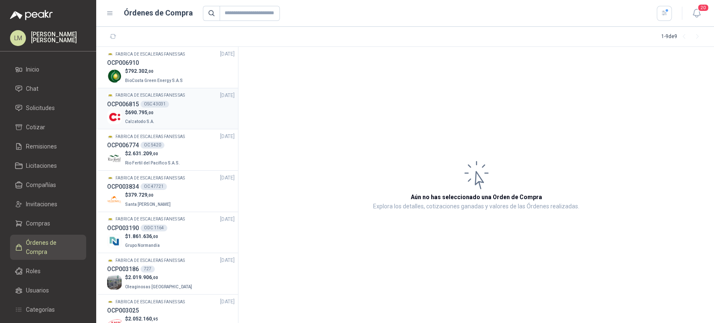
click at [146, 108] on div "OCP006815 OSC 43031" at bounding box center [171, 104] width 128 height 9
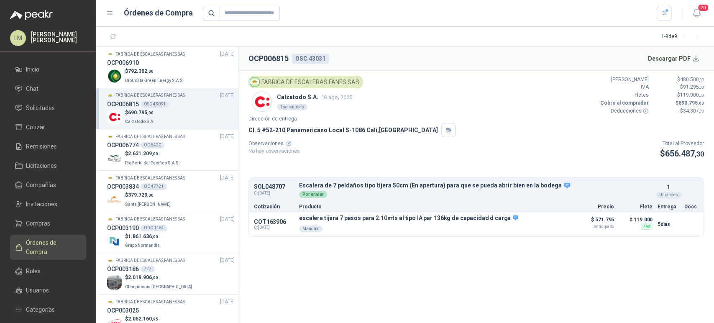
click at [357, 260] on section "OCP006815 OSC 43031 Descargar PDF FABRICA DE ESCALERAS FANES SAS Calzatodo S.A.…" at bounding box center [476, 185] width 476 height 276
